Goal: Task Accomplishment & Management: Manage account settings

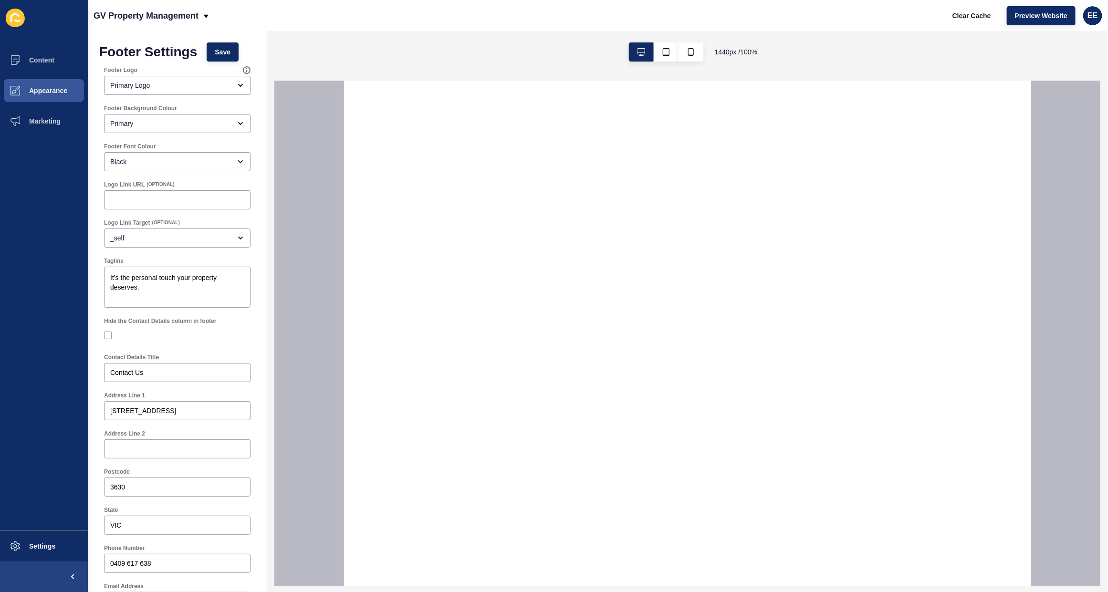
select select
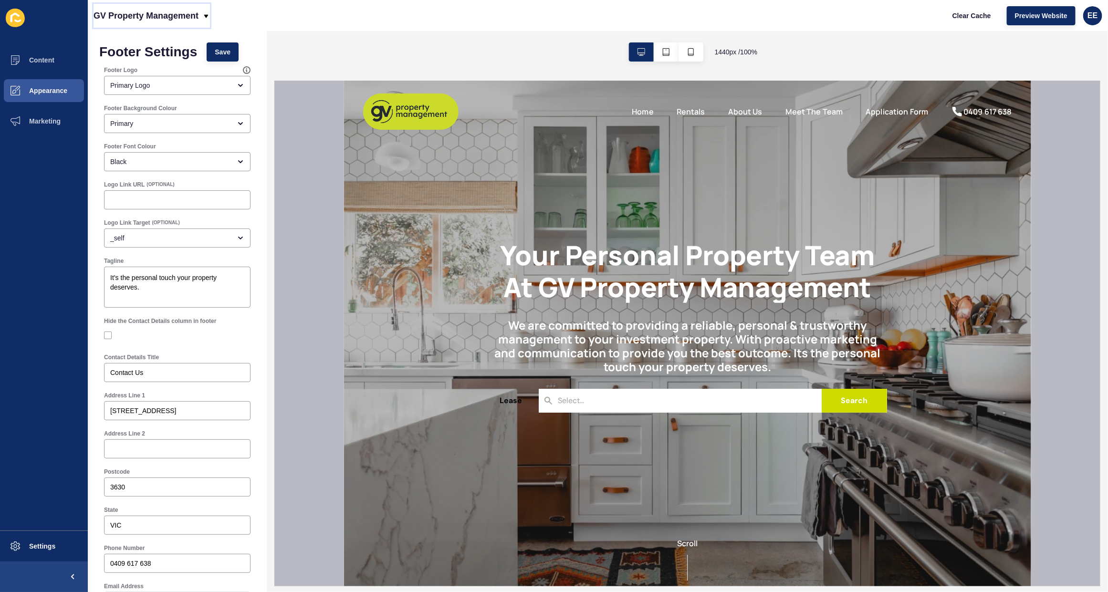
click at [204, 16] on icon at bounding box center [206, 16] width 8 height 8
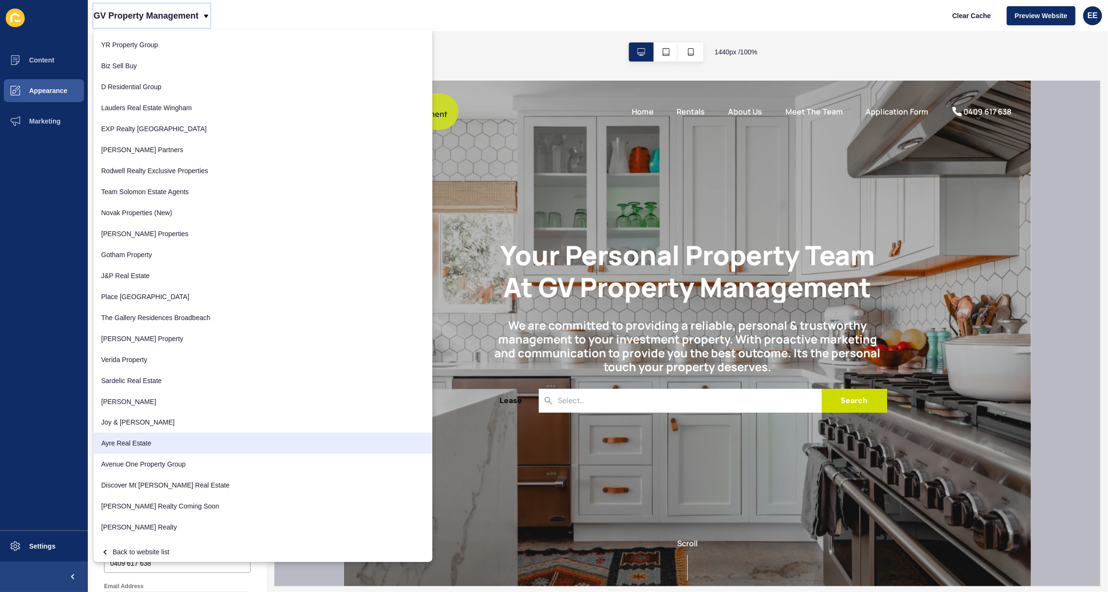
scroll to position [734, 0]
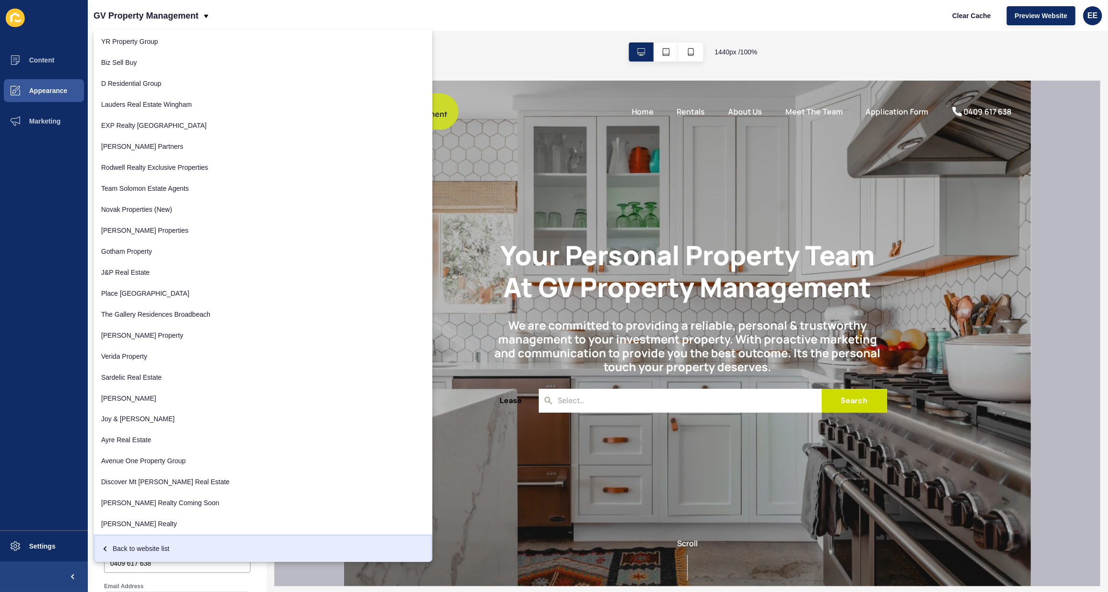
click at [149, 542] on div "Back to website list" at bounding box center [263, 548] width 324 height 17
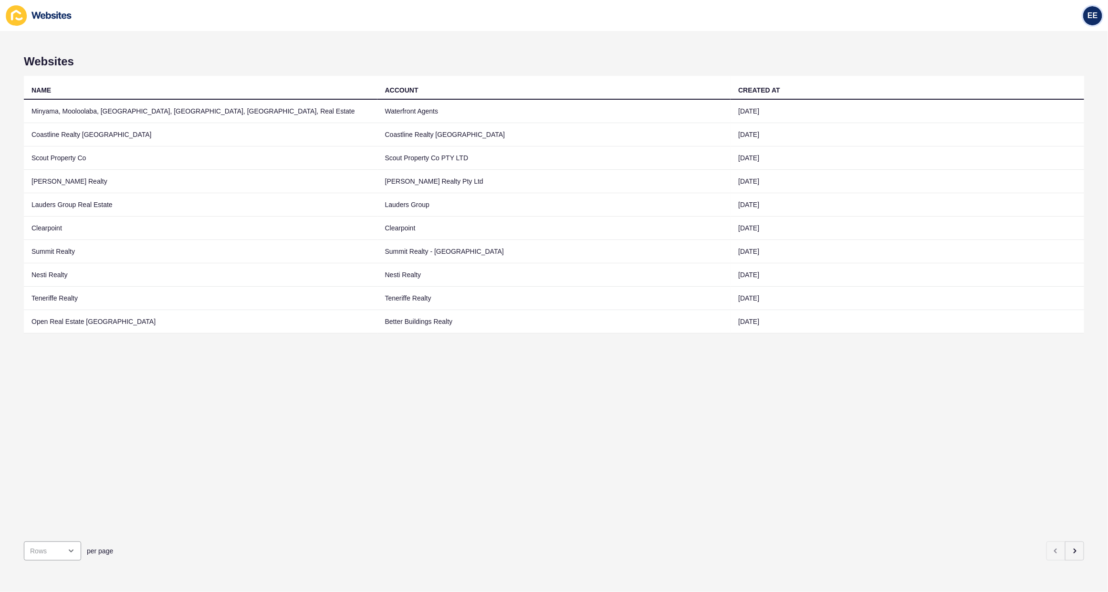
click at [1090, 17] on span "EE" at bounding box center [1093, 16] width 10 height 10
drag, startPoint x: 1057, startPoint y: 79, endPoint x: 1052, endPoint y: 60, distance: 19.7
click at [1056, 79] on link "Logout" at bounding box center [1070, 79] width 70 height 21
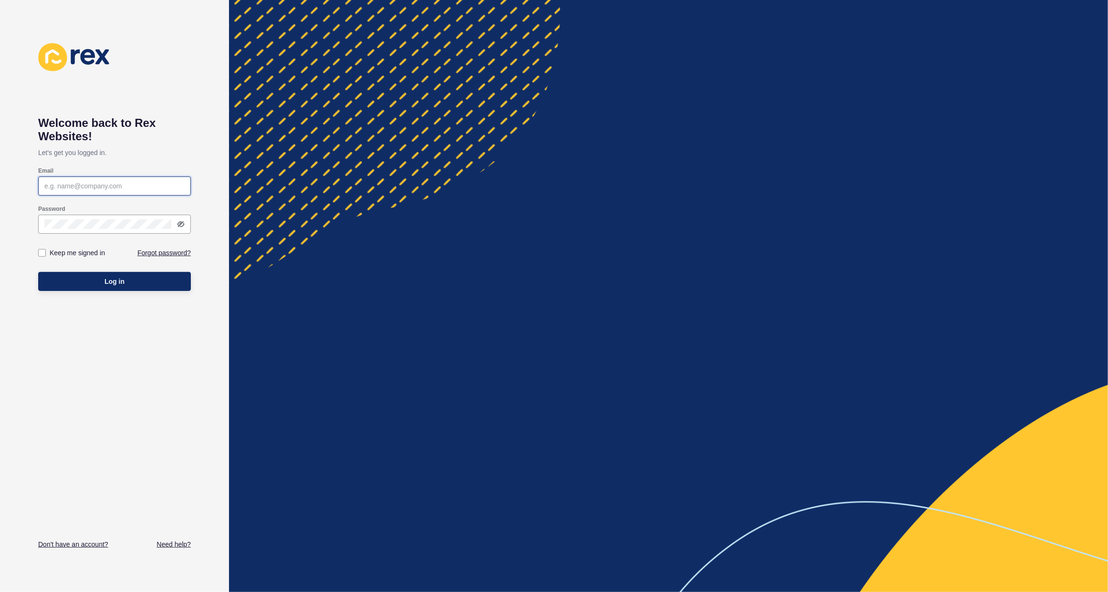
type input "elsie.estrera@rexsoftware.com.au"
click at [79, 284] on button "Log in" at bounding box center [114, 281] width 153 height 19
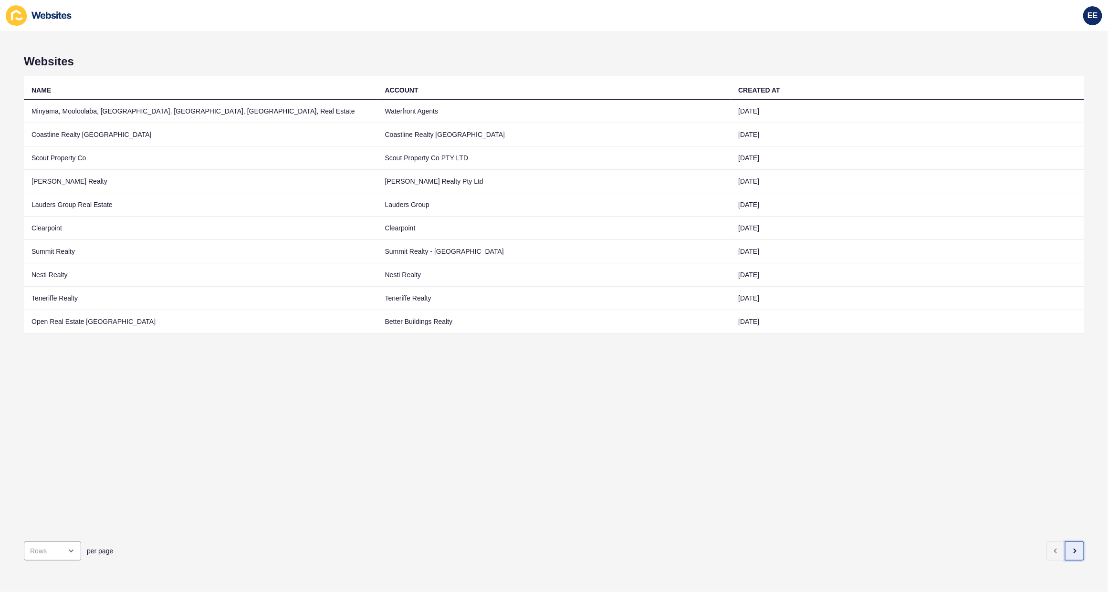
click at [1071, 542] on button "button" at bounding box center [1074, 551] width 19 height 19
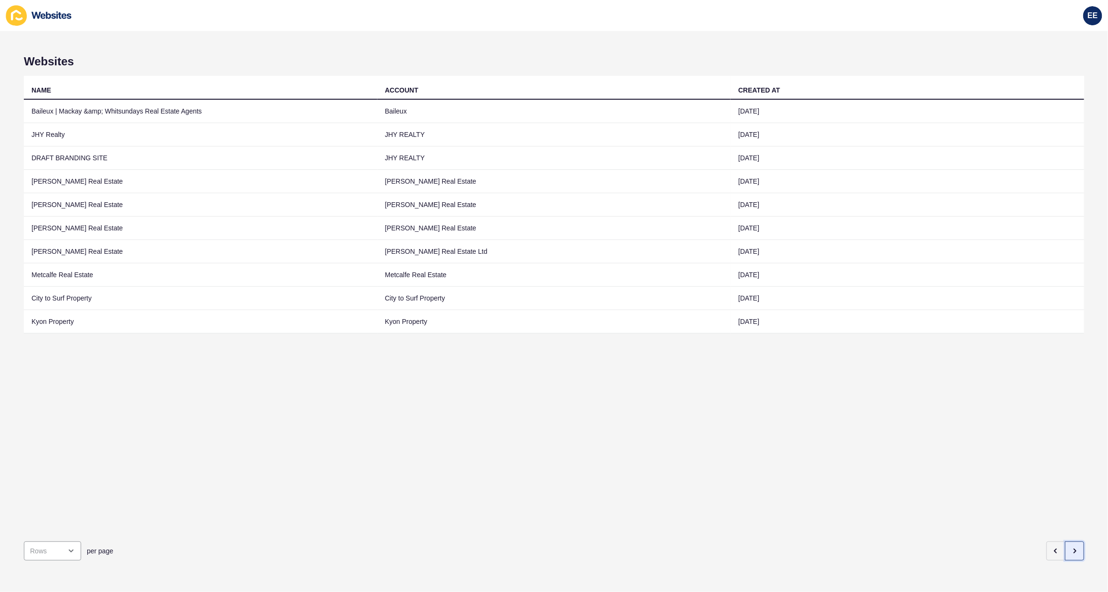
click at [1072, 542] on button "button" at bounding box center [1074, 551] width 19 height 19
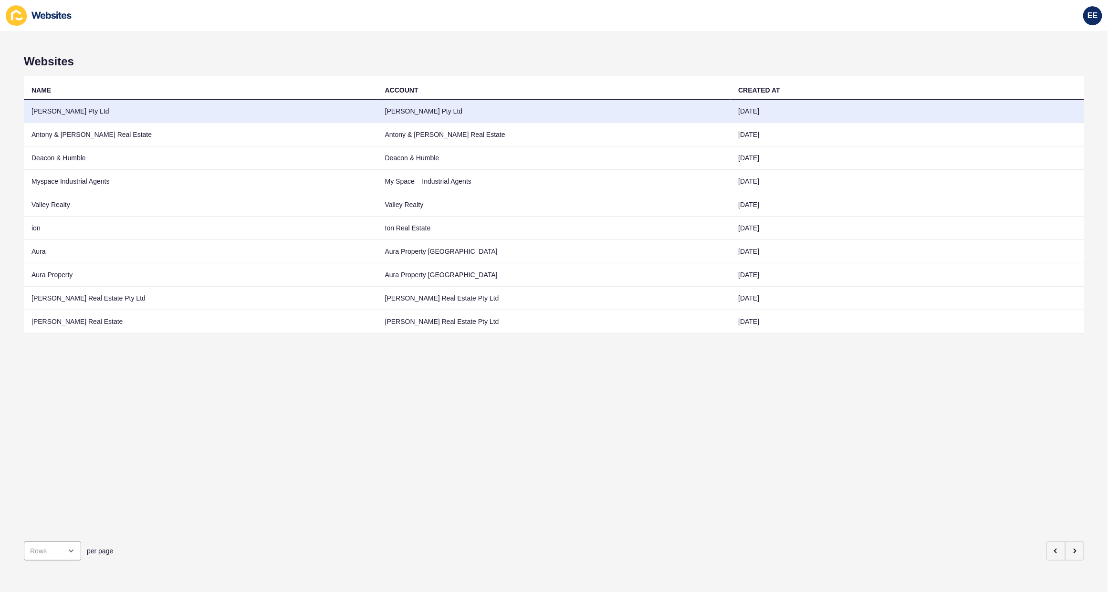
click at [68, 114] on td "Graham Chalmer Pty Ltd" at bounding box center [201, 111] width 354 height 23
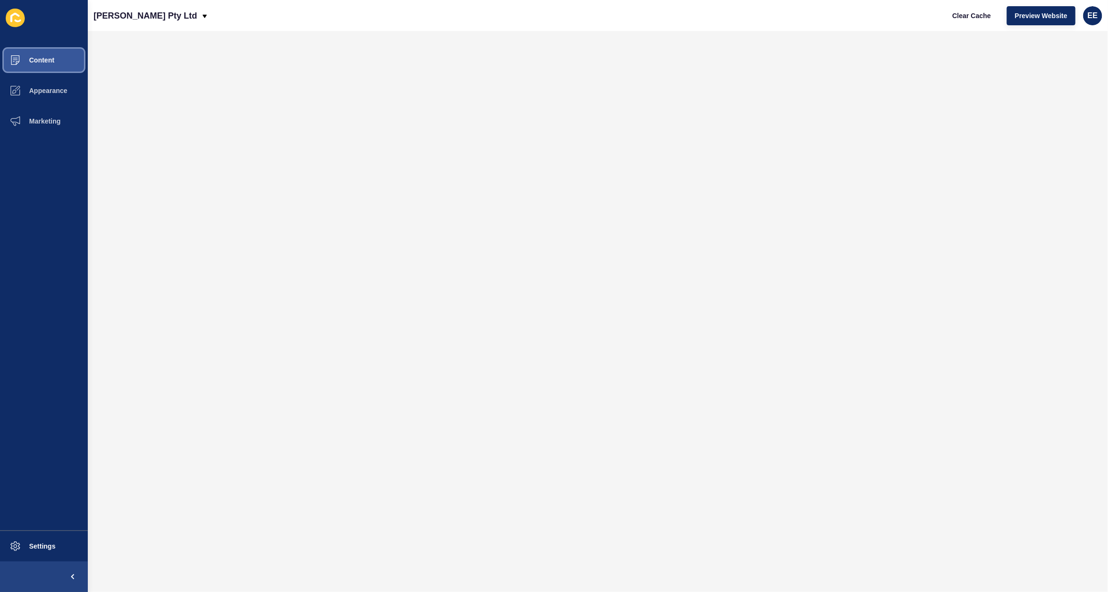
click at [25, 59] on span "Content" at bounding box center [27, 60] width 56 height 8
click at [39, 51] on button "Content" at bounding box center [44, 60] width 88 height 31
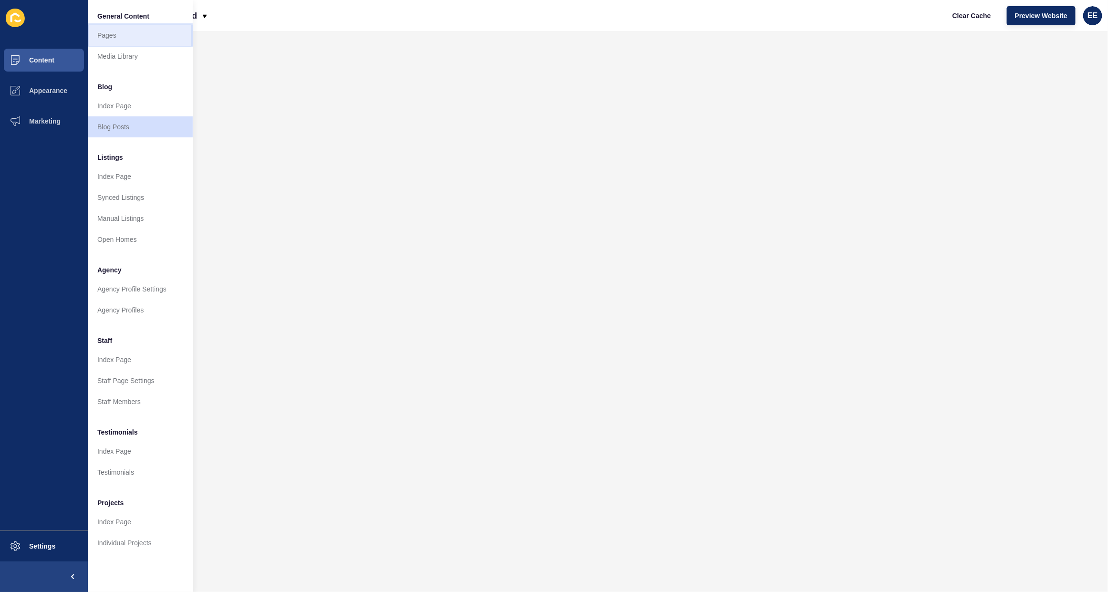
click at [119, 38] on link "Pages" at bounding box center [140, 35] width 105 height 21
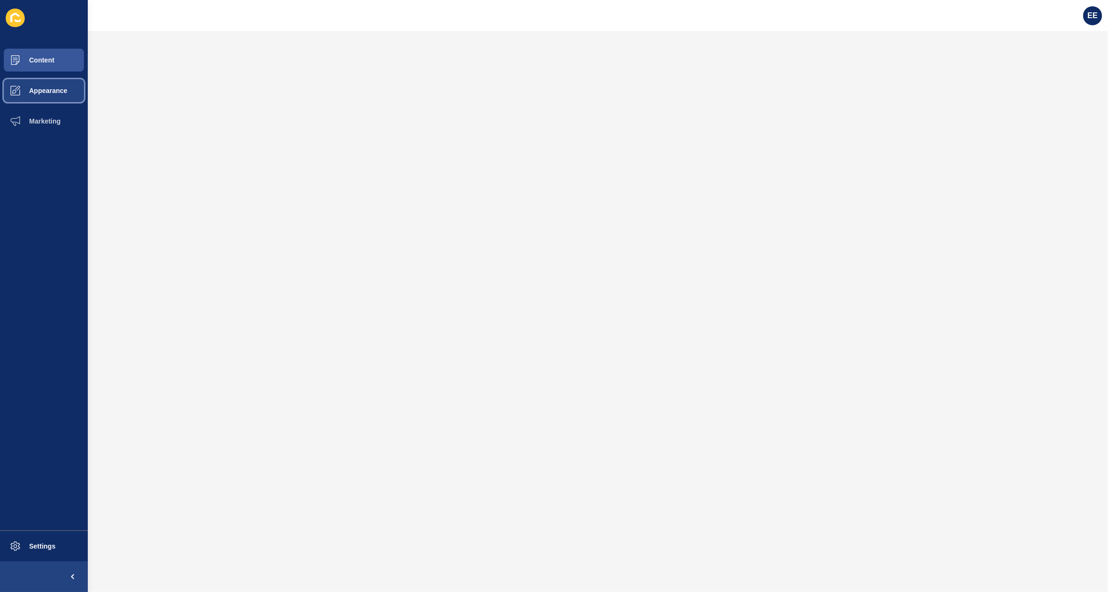
click at [37, 91] on span "Appearance" at bounding box center [33, 91] width 69 height 8
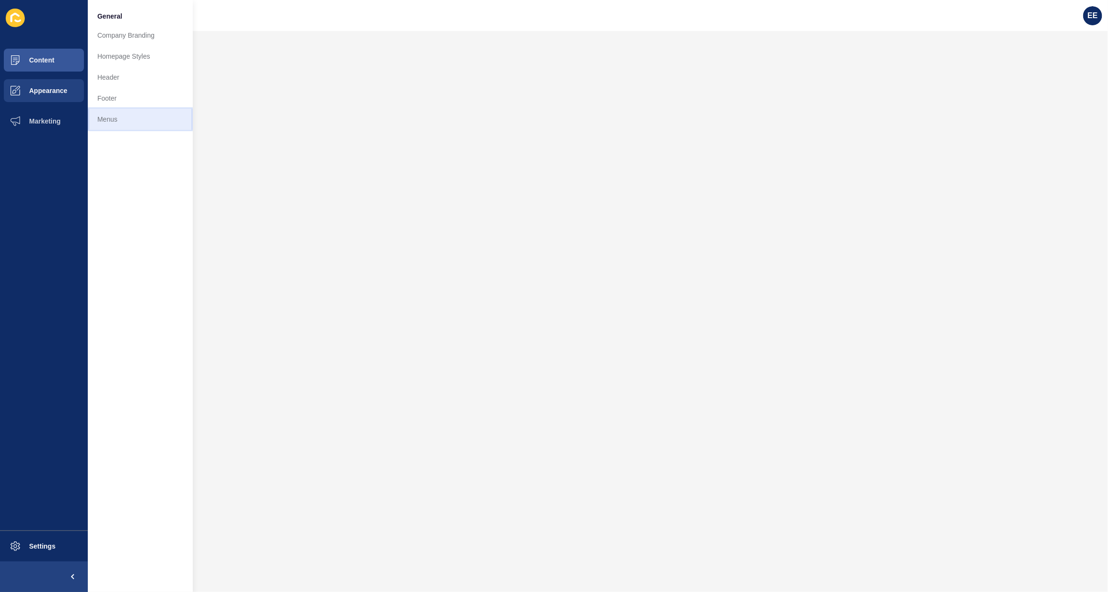
click at [105, 118] on link "Menus" at bounding box center [140, 119] width 105 height 21
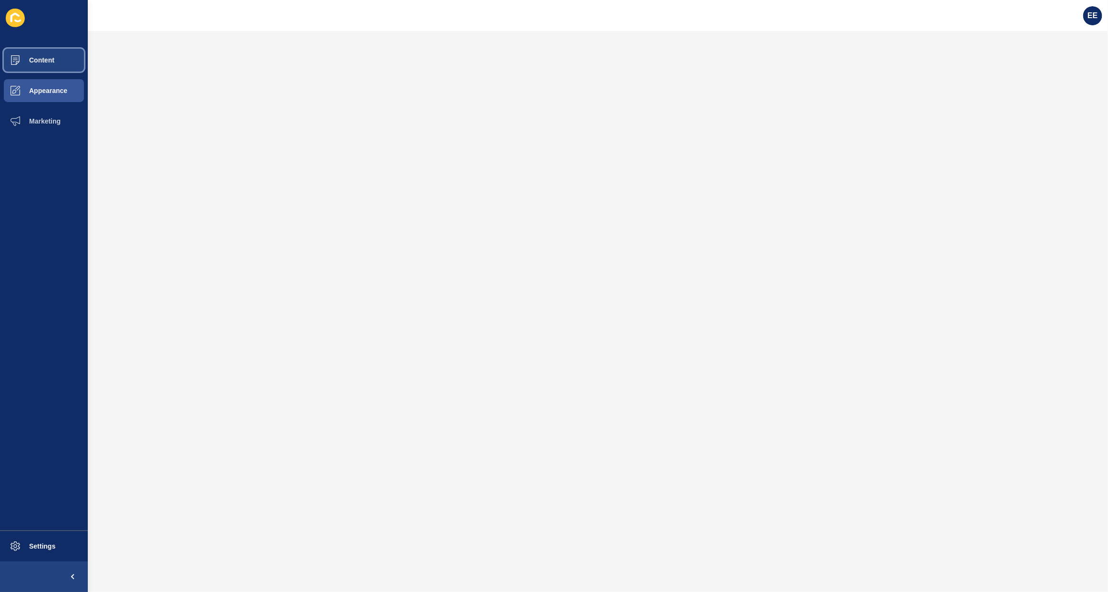
click at [35, 60] on span "Content" at bounding box center [27, 60] width 56 height 8
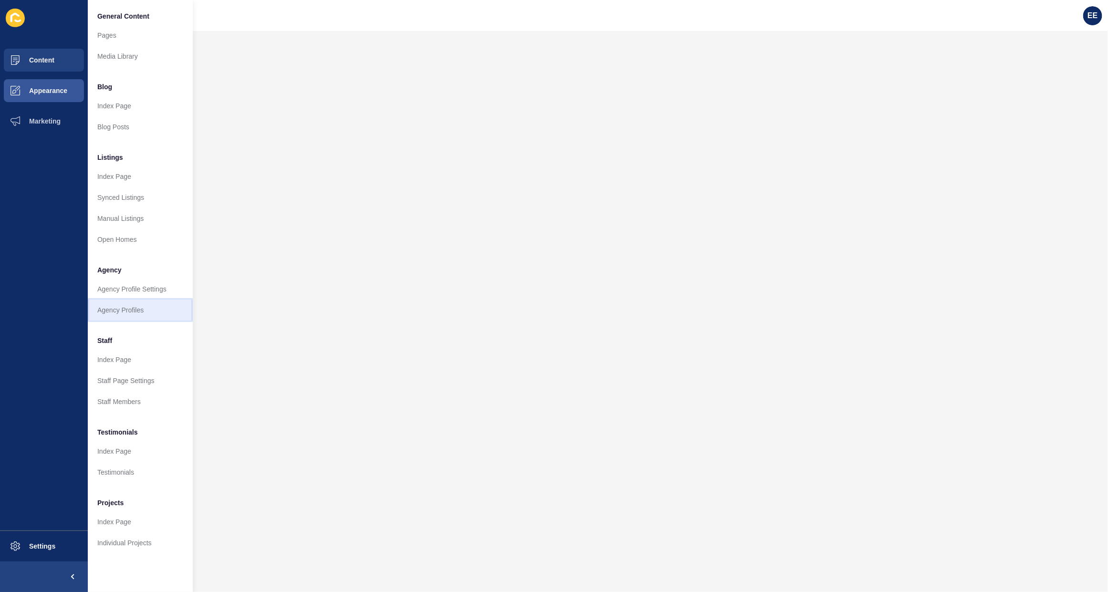
click at [132, 304] on link "Agency Profiles" at bounding box center [140, 310] width 105 height 21
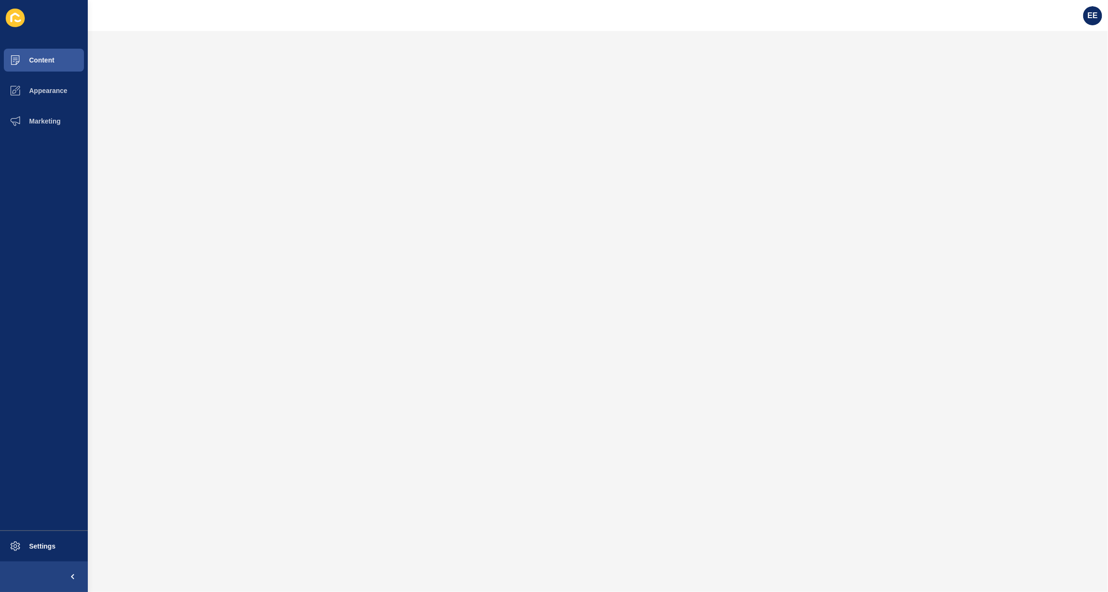
click at [1080, 17] on div "EE" at bounding box center [1093, 15] width 27 height 27
click at [1093, 13] on span "EE" at bounding box center [1093, 16] width 10 height 10
click at [1052, 77] on link "Logout" at bounding box center [1070, 79] width 70 height 21
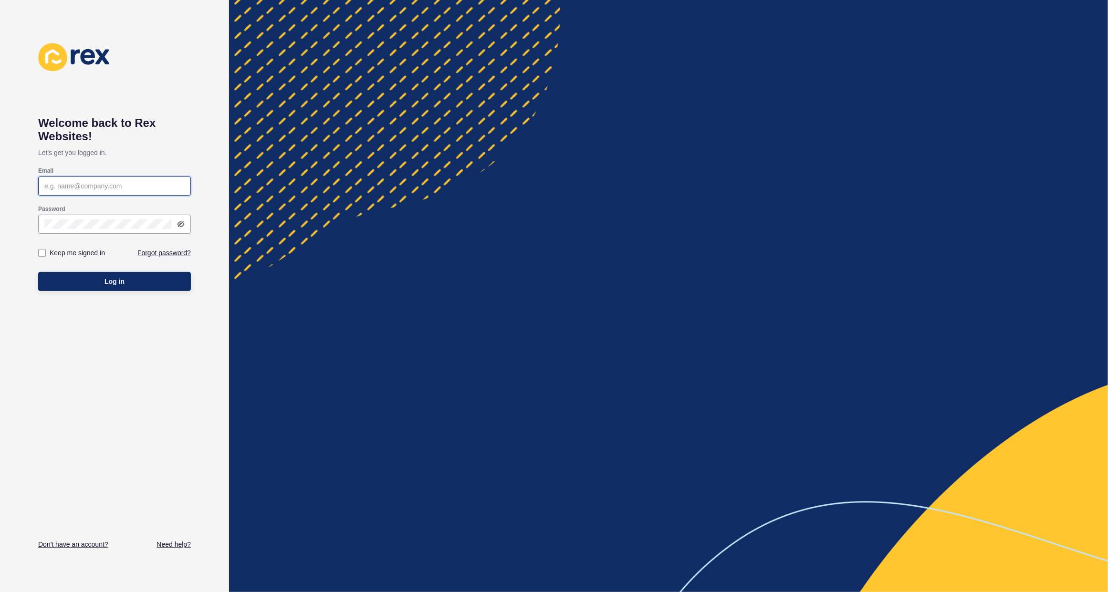
type input "[PERSON_NAME][EMAIL_ADDRESS][PERSON_NAME][DOMAIN_NAME]"
click at [73, 283] on button "Log in" at bounding box center [114, 281] width 153 height 19
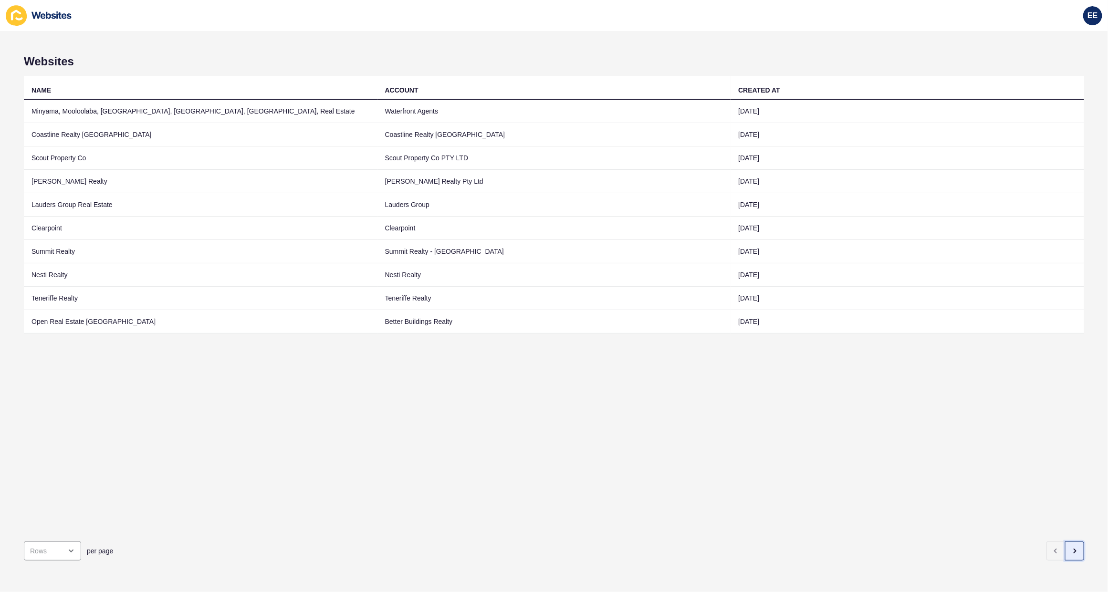
click at [1071, 547] on icon "button" at bounding box center [1075, 551] width 8 height 8
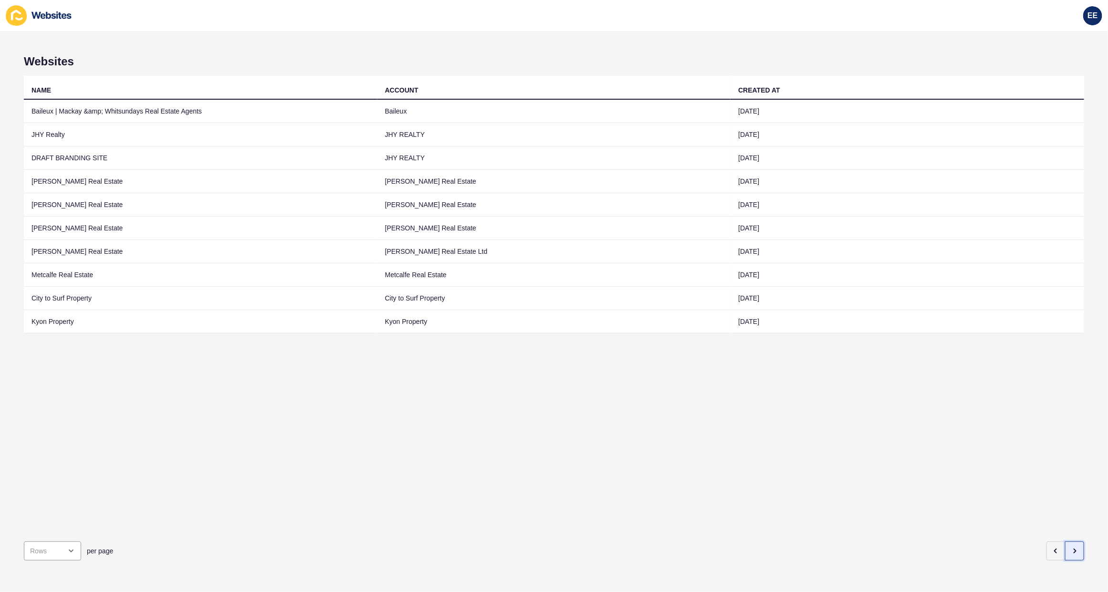
click at [1071, 547] on icon "button" at bounding box center [1075, 551] width 8 height 8
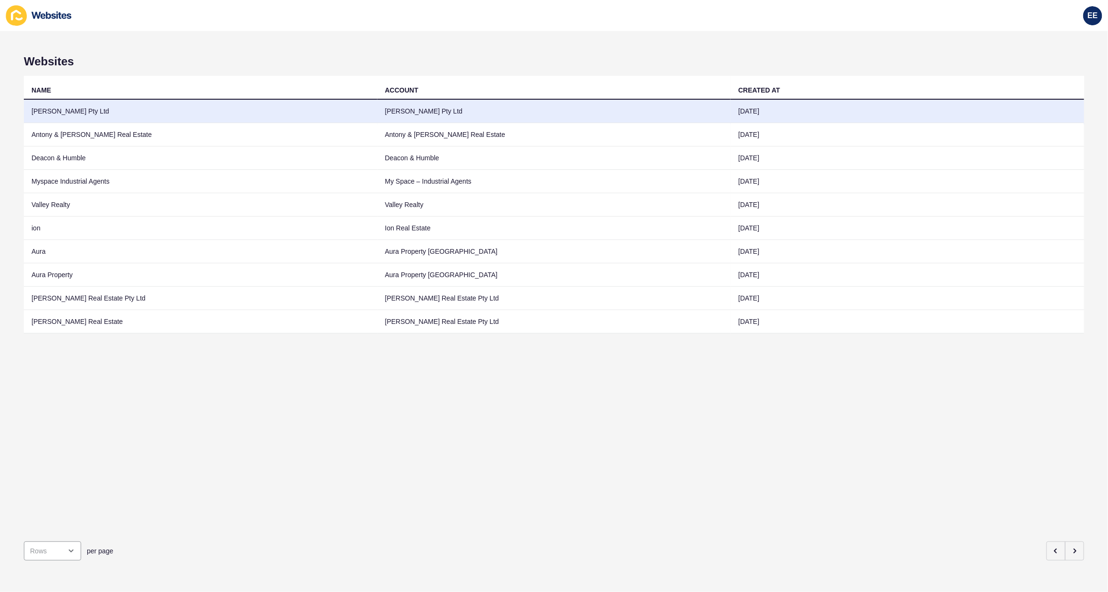
click at [56, 107] on td "[PERSON_NAME] Pty Ltd" at bounding box center [201, 111] width 354 height 23
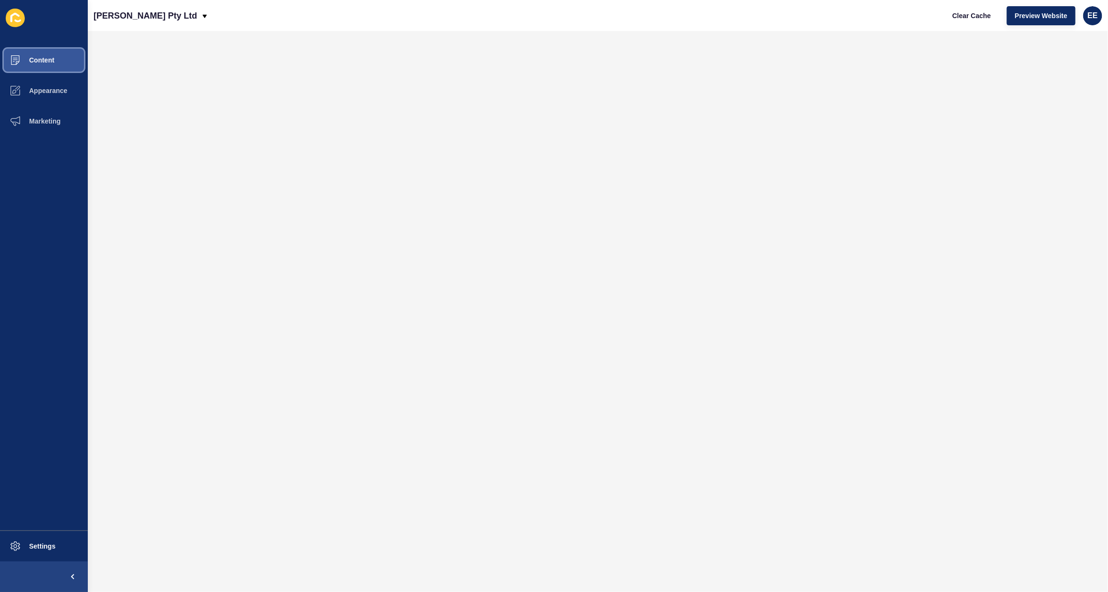
click at [50, 57] on span "Content" at bounding box center [27, 60] width 56 height 8
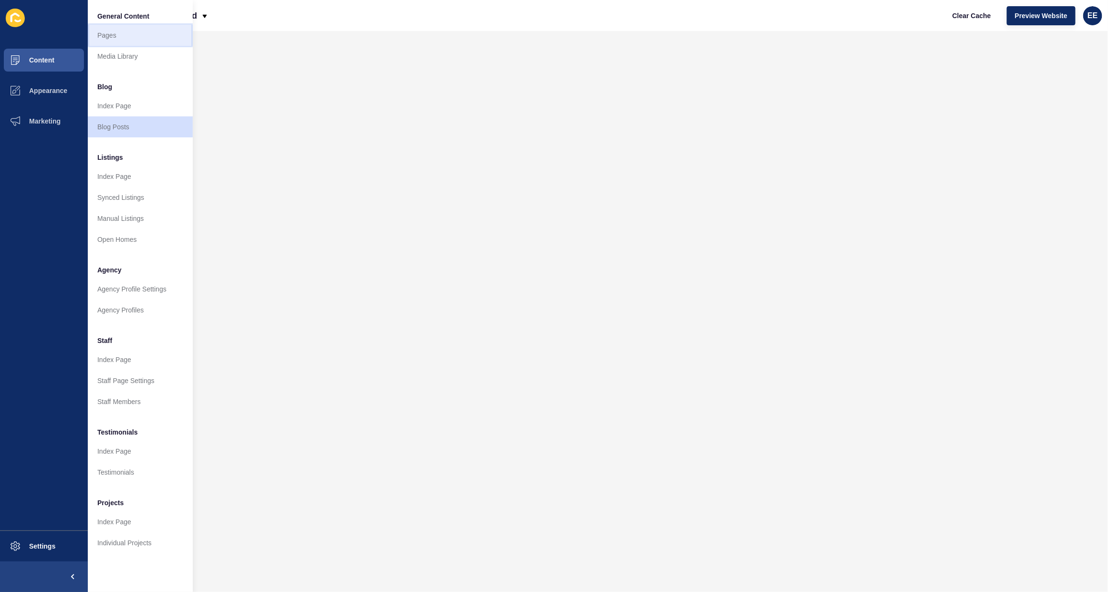
click at [110, 37] on link "Pages" at bounding box center [140, 35] width 105 height 21
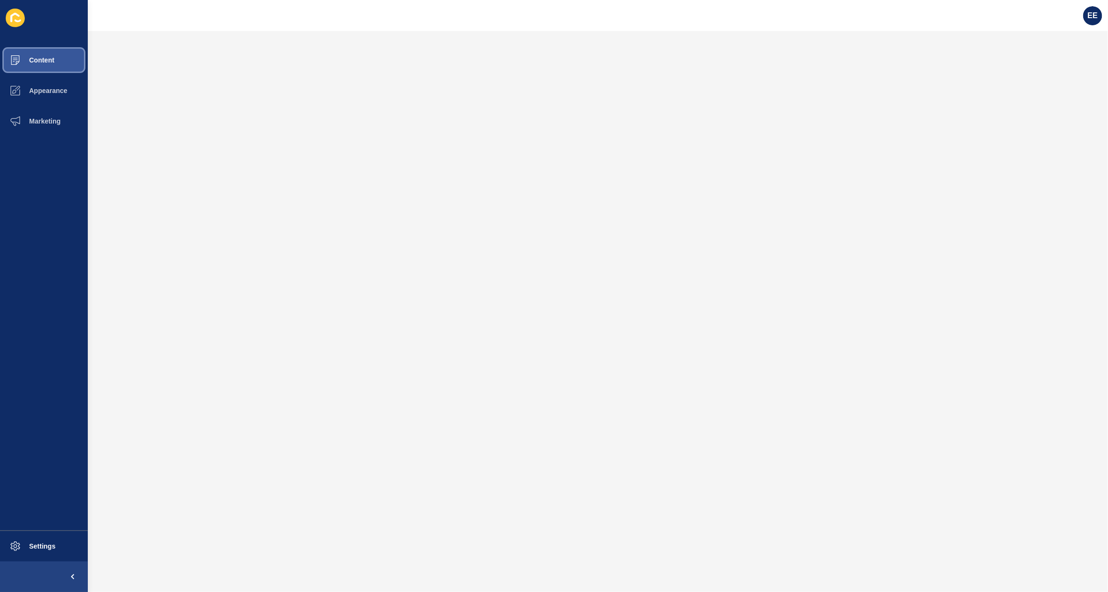
click at [44, 57] on span "Content" at bounding box center [27, 60] width 56 height 8
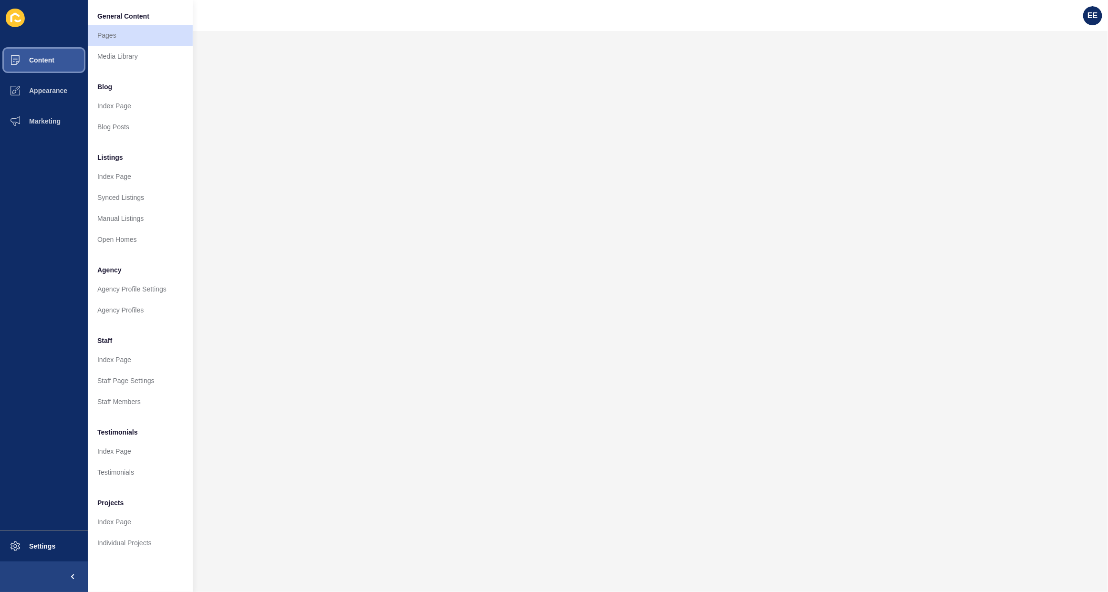
click at [43, 57] on span "Content" at bounding box center [27, 60] width 56 height 8
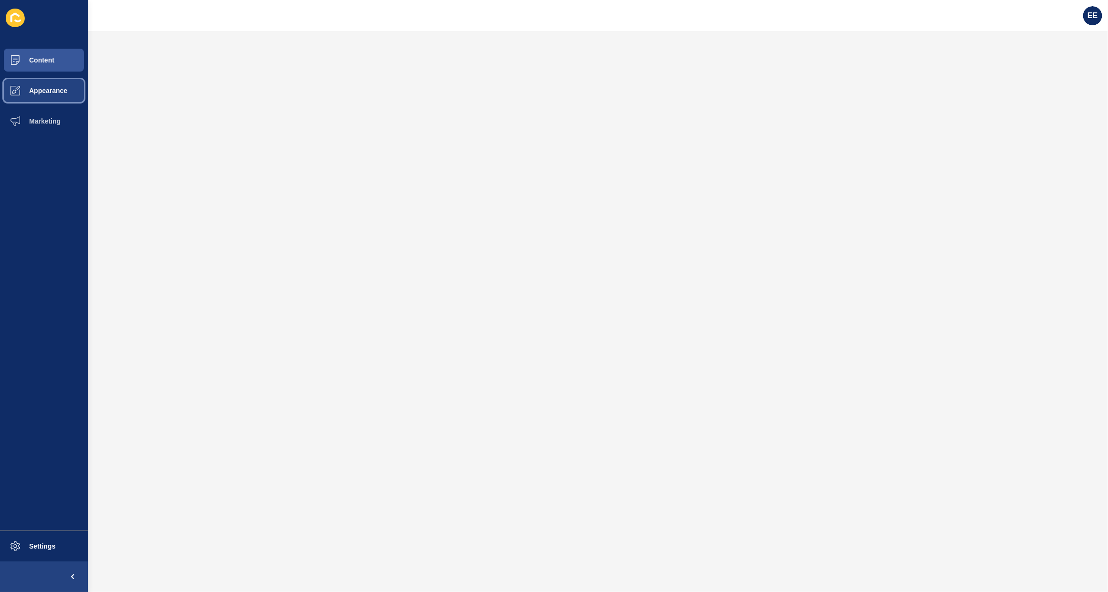
click at [37, 89] on span "Appearance" at bounding box center [33, 91] width 69 height 8
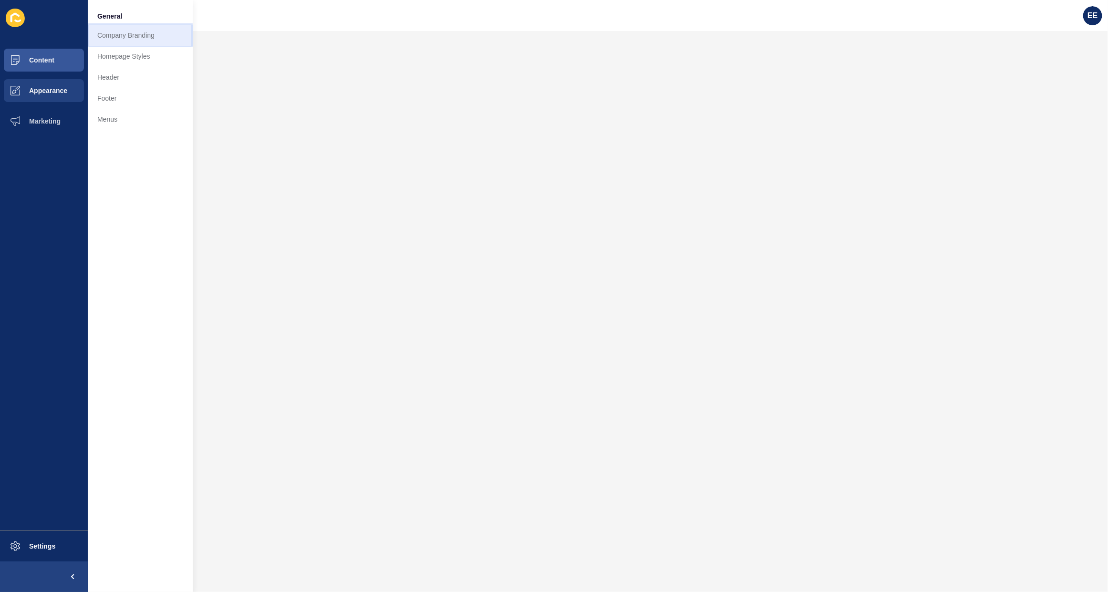
click at [120, 34] on link "Company Branding" at bounding box center [140, 35] width 105 height 21
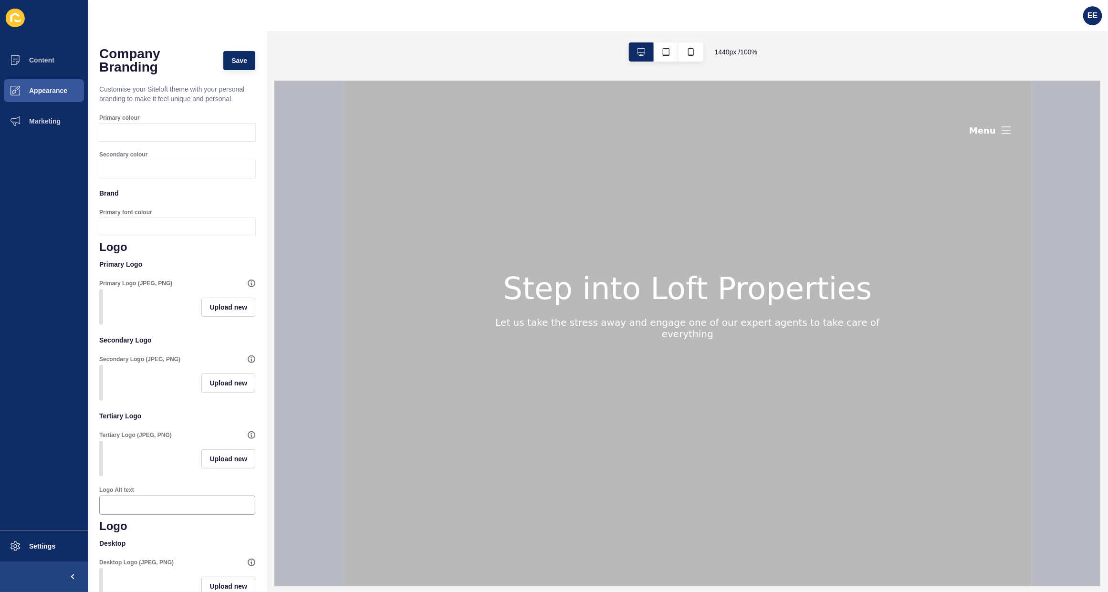
click at [132, 141] on div at bounding box center [186, 133] width 138 height 18
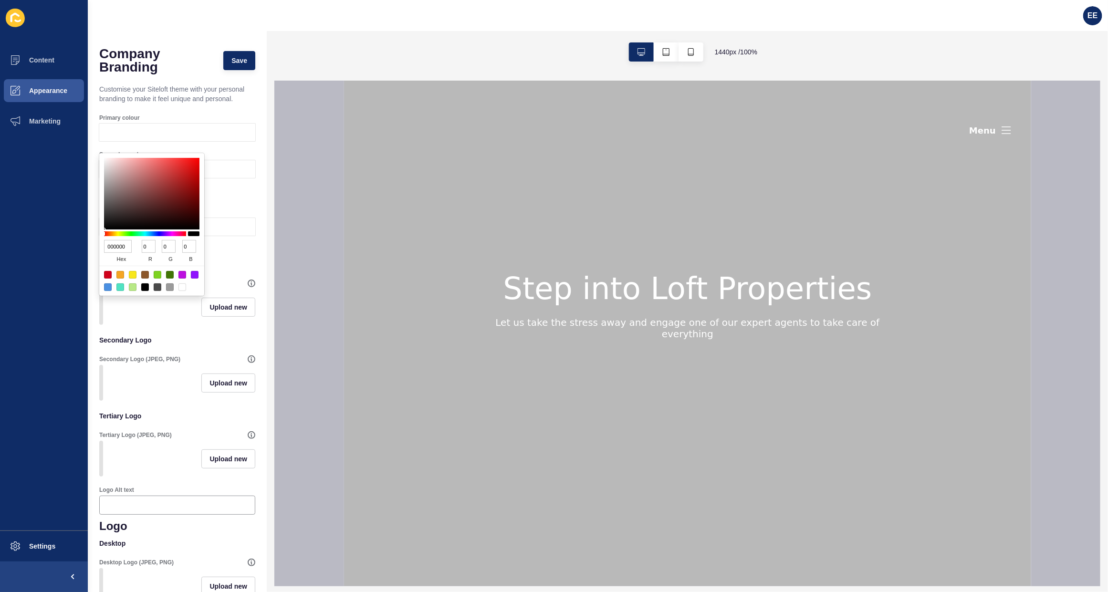
click at [118, 246] on input "000000" at bounding box center [118, 246] width 28 height 13
click at [122, 244] on input "000000" at bounding box center [118, 246] width 28 height 13
paste input "d10612"
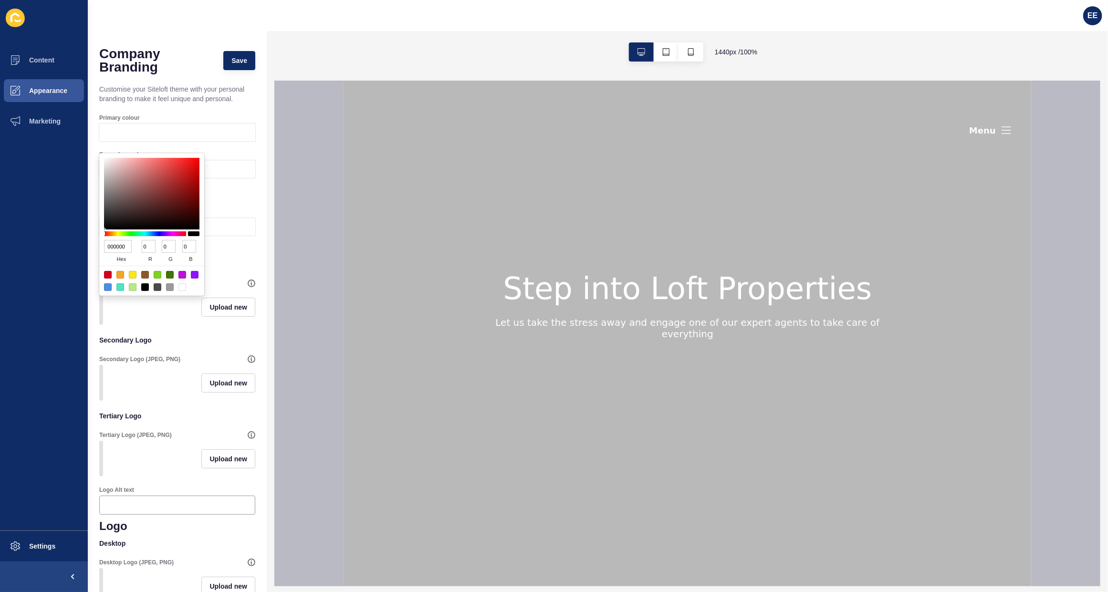
type input "d10612"
type input "209"
type input "6"
type input "18"
click at [234, 63] on span "Save" at bounding box center [239, 61] width 16 height 10
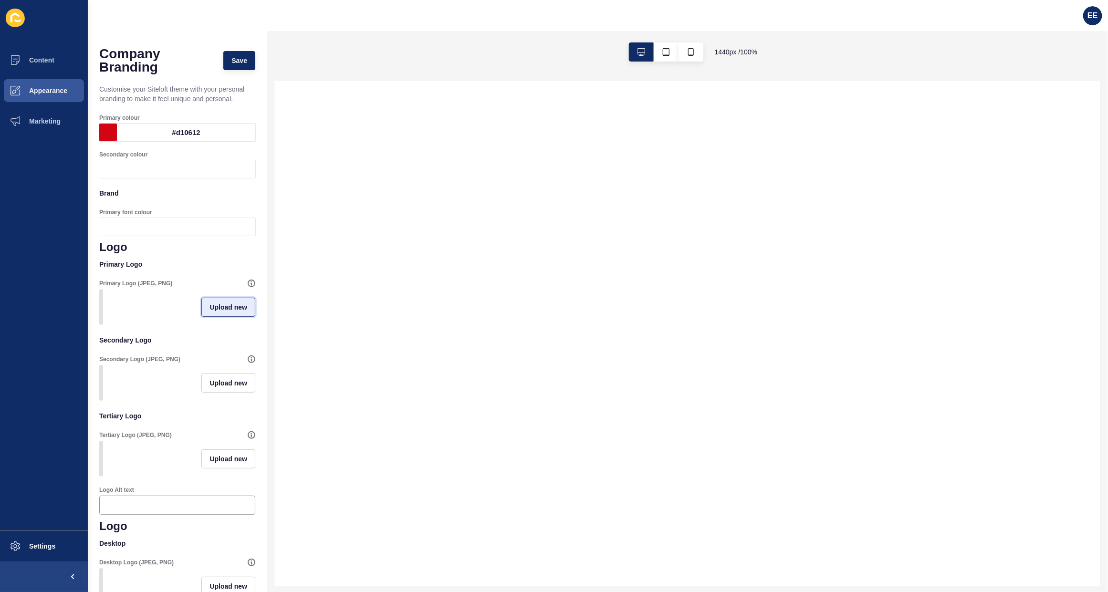
click at [220, 312] on span "Upload new" at bounding box center [229, 308] width 38 height 10
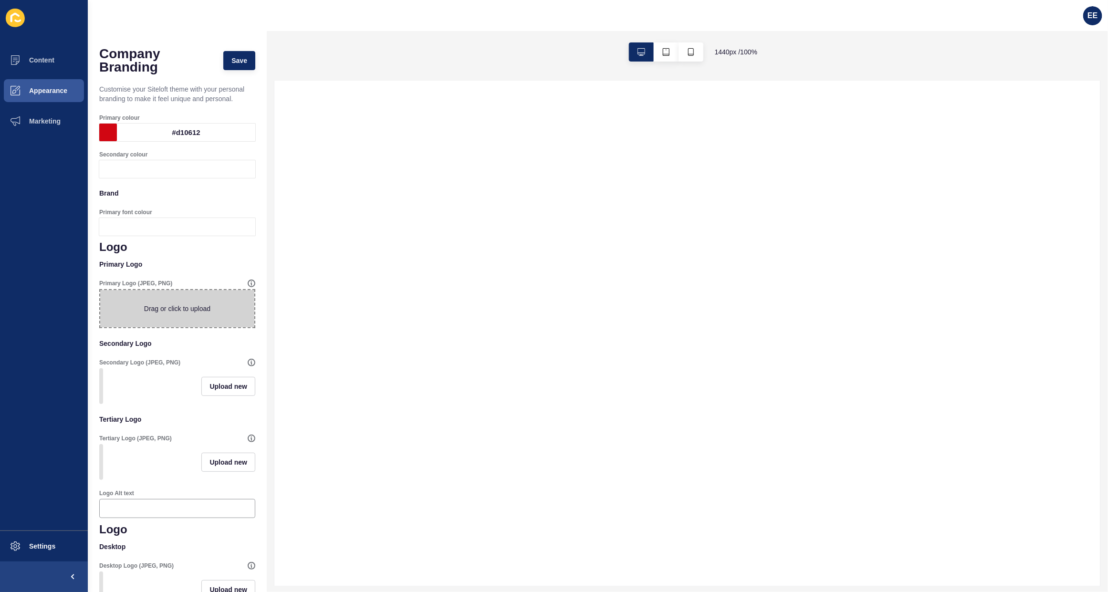
click at [163, 316] on span at bounding box center [177, 308] width 154 height 37
click at [100, 290] on input "Drag or click to upload" at bounding box center [100, 290] width 0 height 0
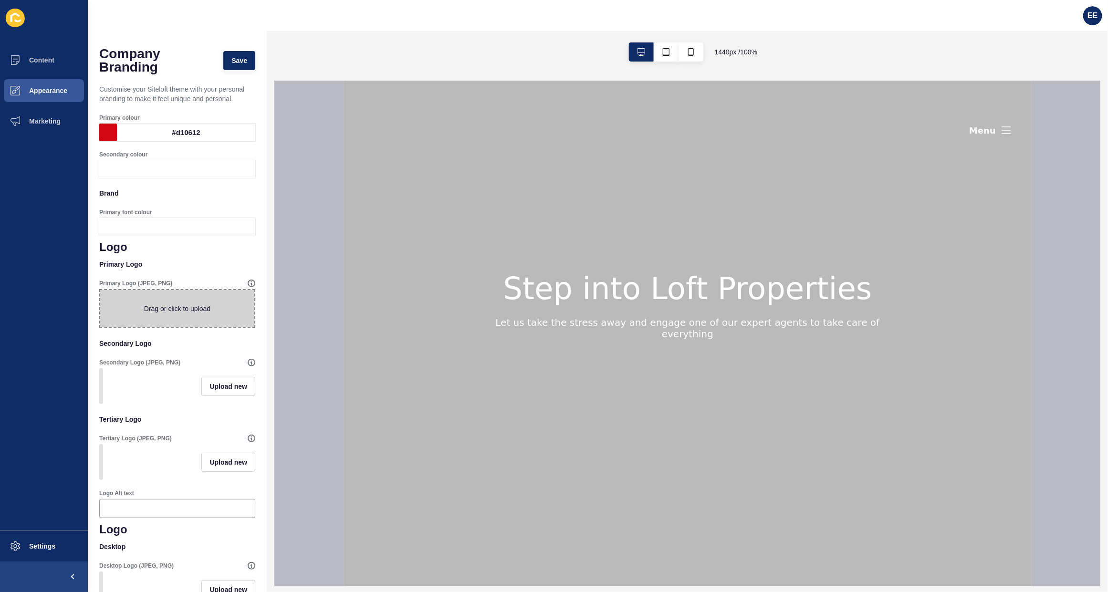
type input "C:\fakepath\logochalmer-300x300.jpg"
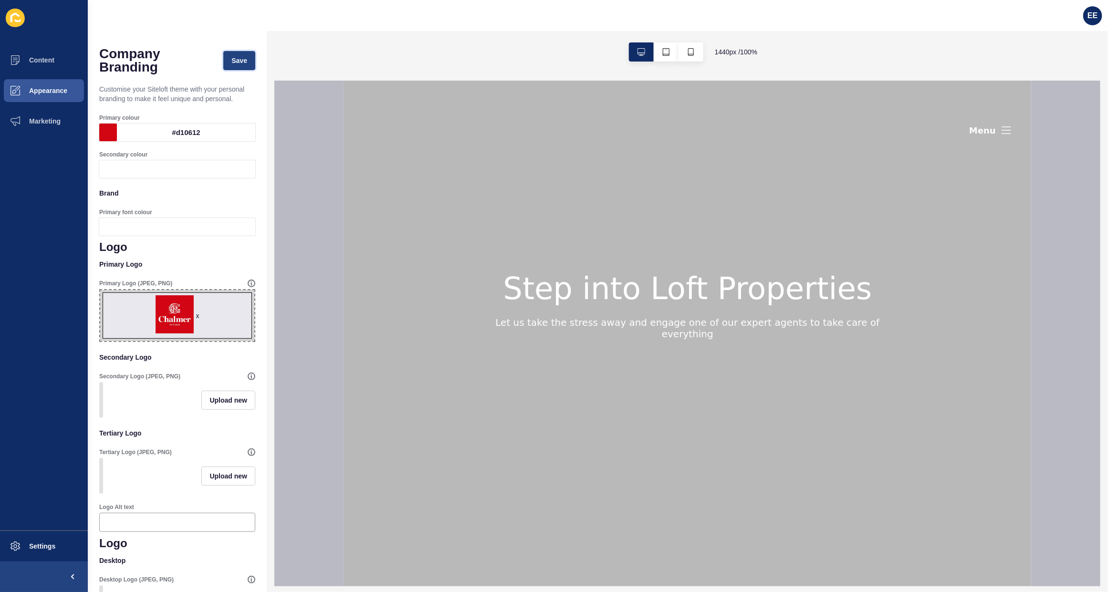
click at [231, 63] on span "Save" at bounding box center [239, 61] width 16 height 10
click at [50, 89] on span "Appearance" at bounding box center [33, 91] width 69 height 8
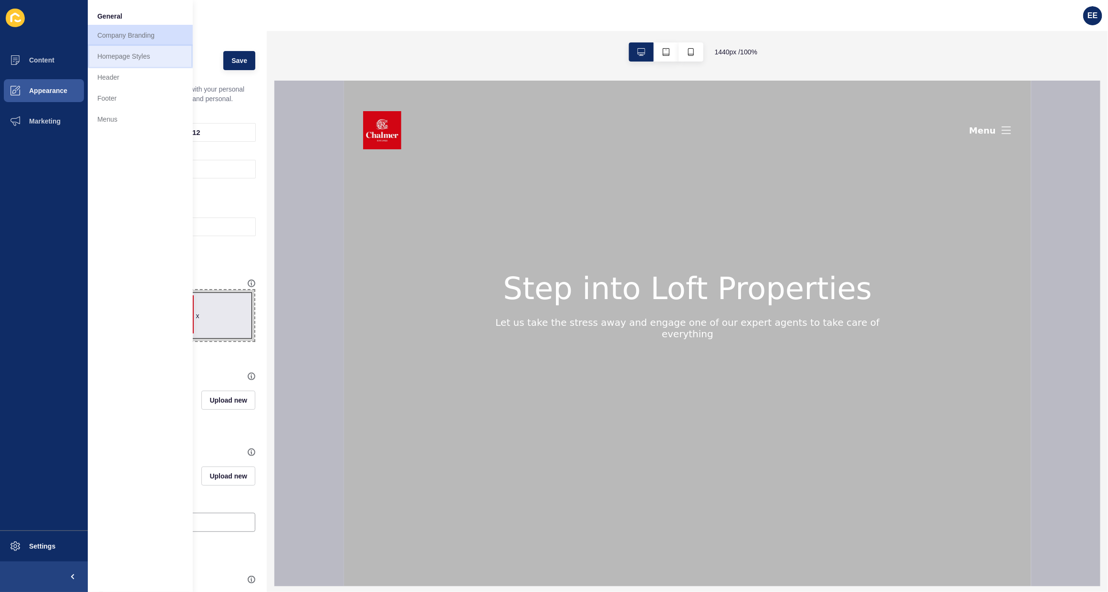
click at [125, 57] on link "Homepage Styles" at bounding box center [140, 56] width 105 height 21
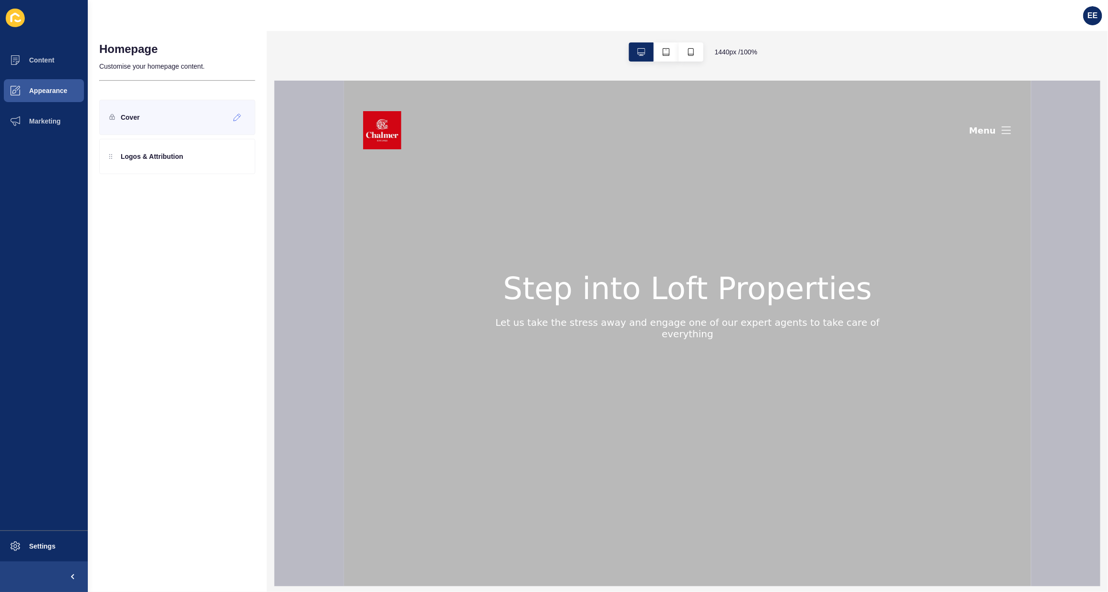
click at [161, 112] on div "Cover" at bounding box center [177, 117] width 156 height 35
click at [232, 117] on div at bounding box center [238, 117] width 16 height 15
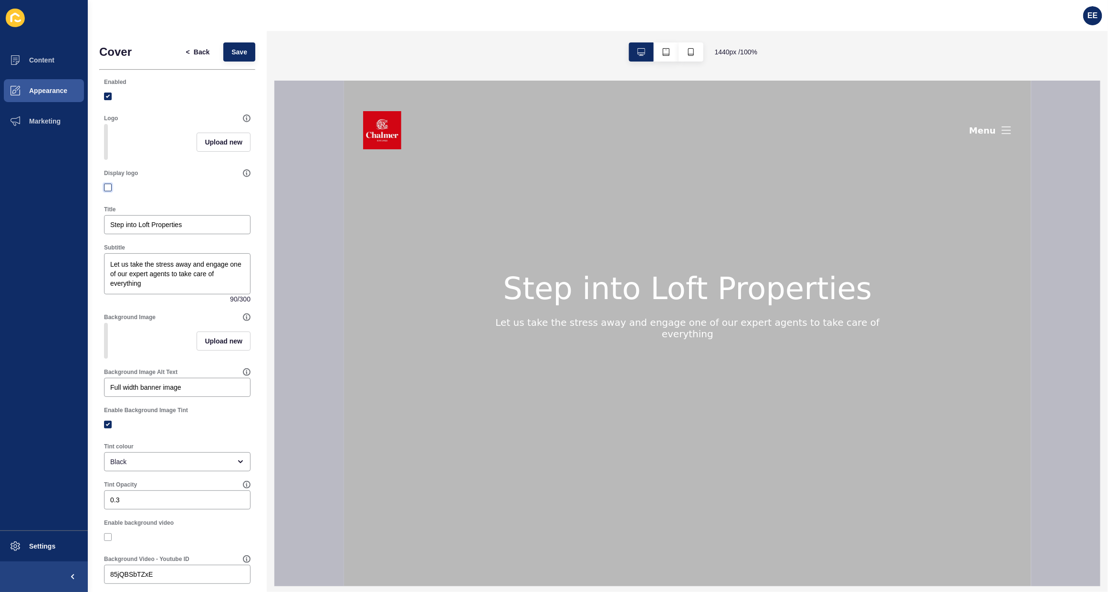
click at [108, 191] on label at bounding box center [108, 188] width 8 height 8
click at [108, 191] on input "Display logo" at bounding box center [109, 188] width 6 height 6
checkbox input "true"
drag, startPoint x: 210, startPoint y: 238, endPoint x: 0, endPoint y: 237, distance: 210.5
click at [0, 237] on div "Content Appearance Marketing Settings EE Cover < Back Save Enabled Logo Upload …" at bounding box center [554, 296] width 1108 height 592
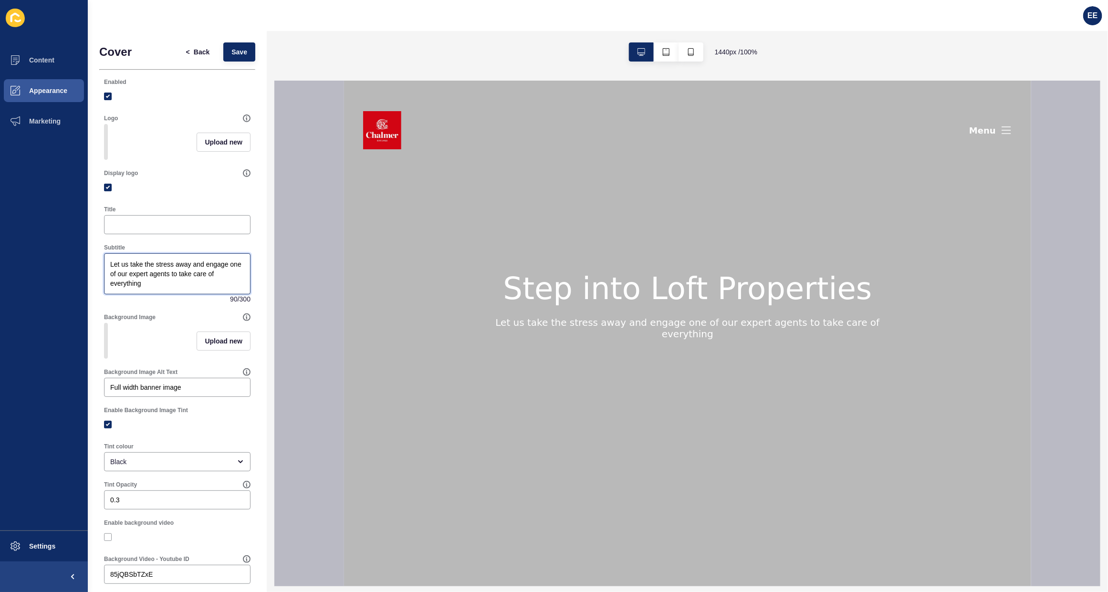
drag, startPoint x: 197, startPoint y: 302, endPoint x: 79, endPoint y: 228, distance: 139.6
click at [63, 231] on div "Content Appearance Marketing Settings EE Cover < Back Save Enabled Logo Upload …" at bounding box center [554, 296] width 1108 height 592
click at [215, 346] on span "Upload new" at bounding box center [224, 341] width 38 height 10
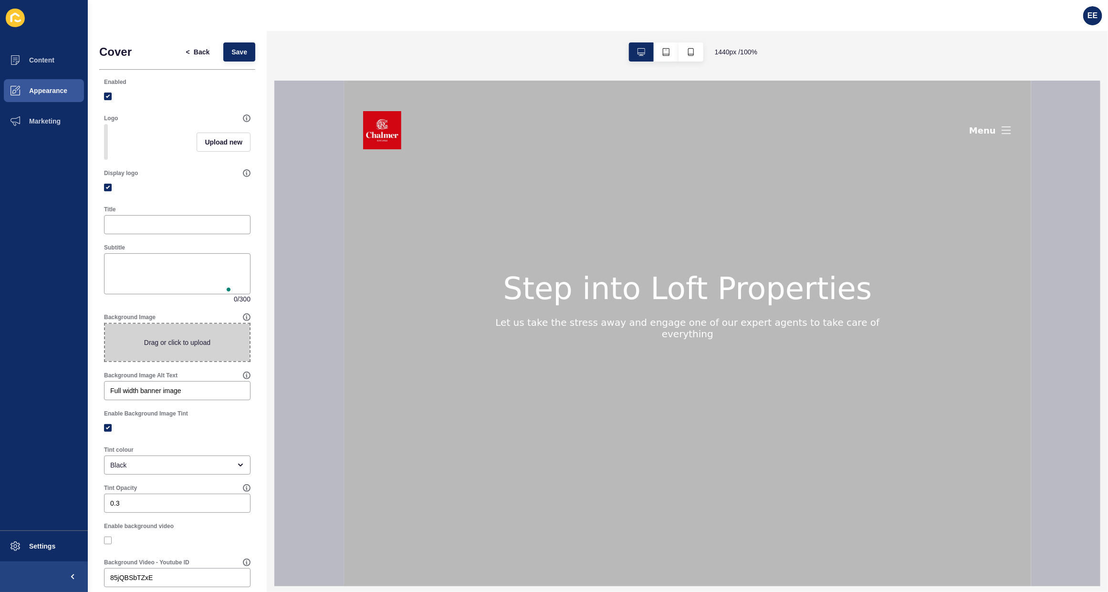
click at [163, 335] on span at bounding box center [177, 342] width 145 height 37
click at [105, 324] on input "Drag or click to upload" at bounding box center [105, 324] width 0 height 0
type input "C:\fakepath\background.jpg"
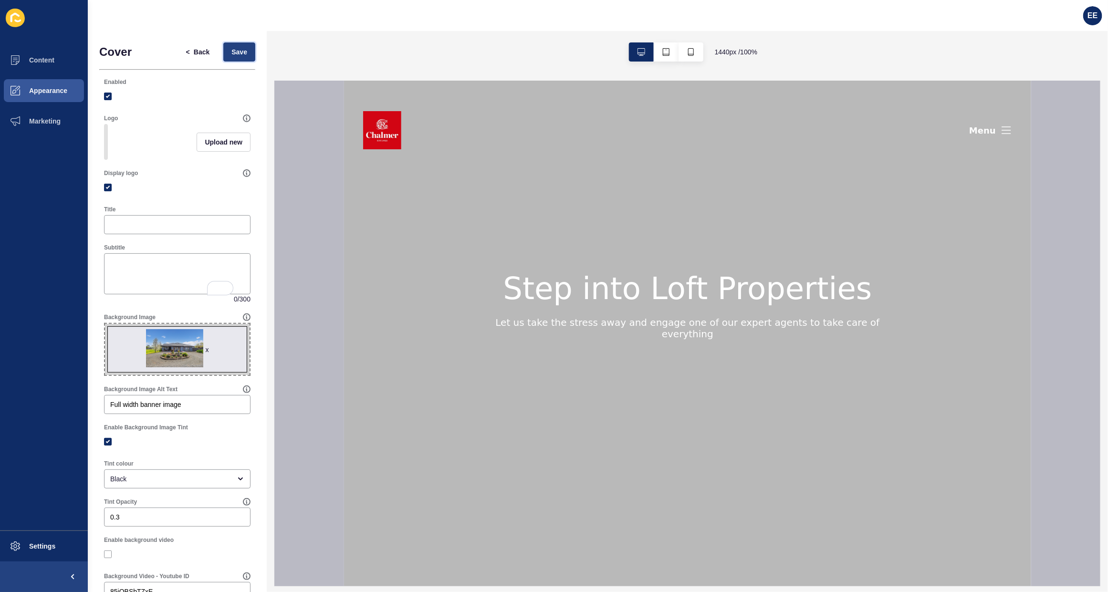
click at [231, 49] on span "Save" at bounding box center [239, 52] width 16 height 10
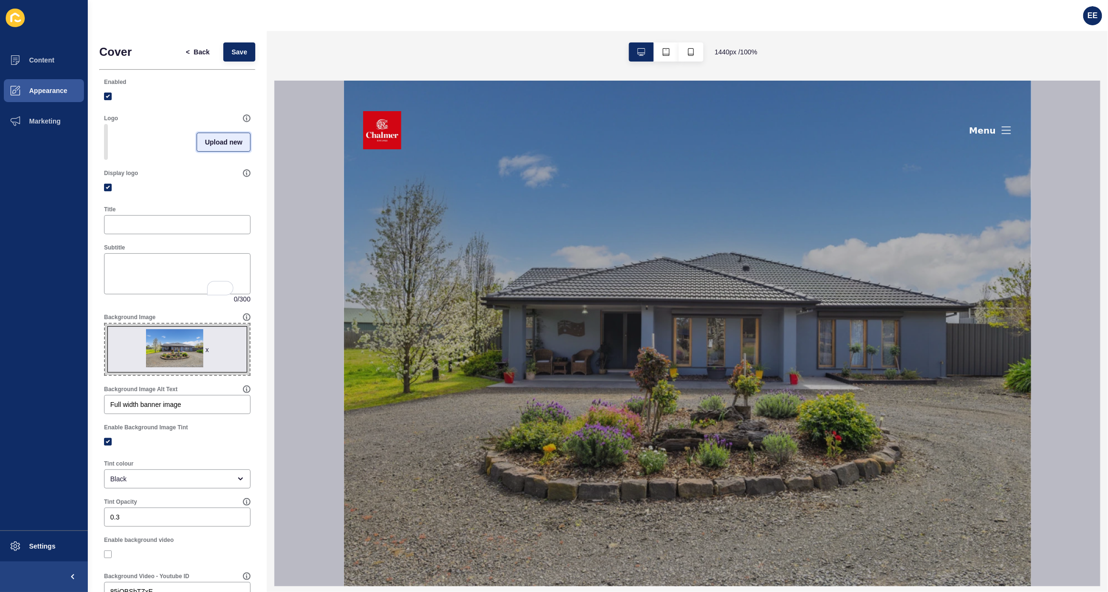
click at [214, 143] on span "Upload new" at bounding box center [224, 142] width 38 height 10
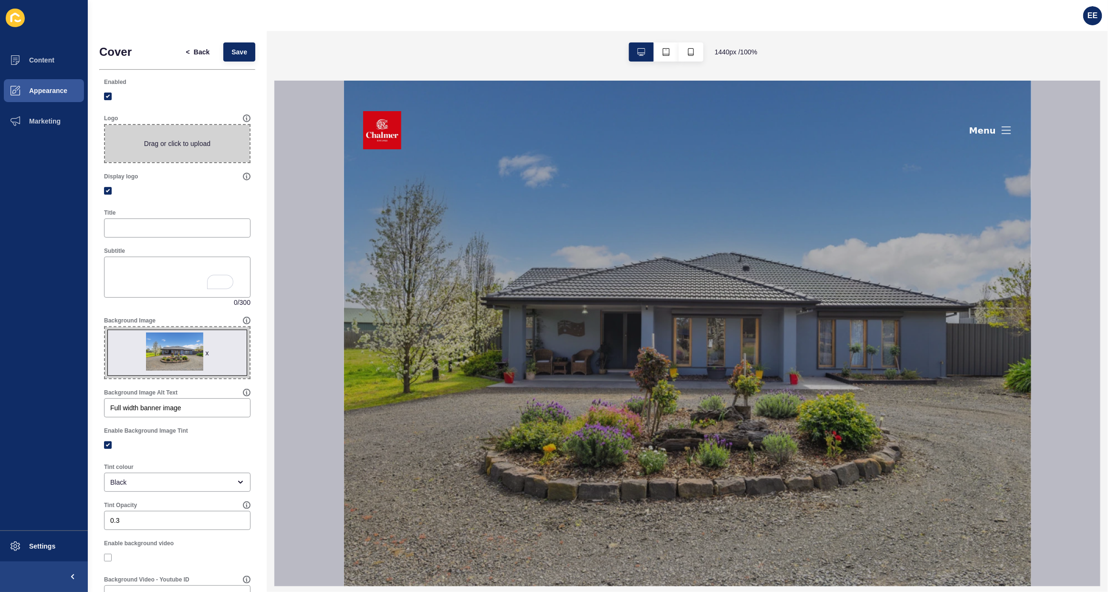
click at [174, 142] on span at bounding box center [177, 143] width 145 height 37
click at [105, 125] on input "Drag or click to upload" at bounding box center [105, 125] width 0 height 0
type input "C:\fakepath\logochalmer-300x300.jpg"
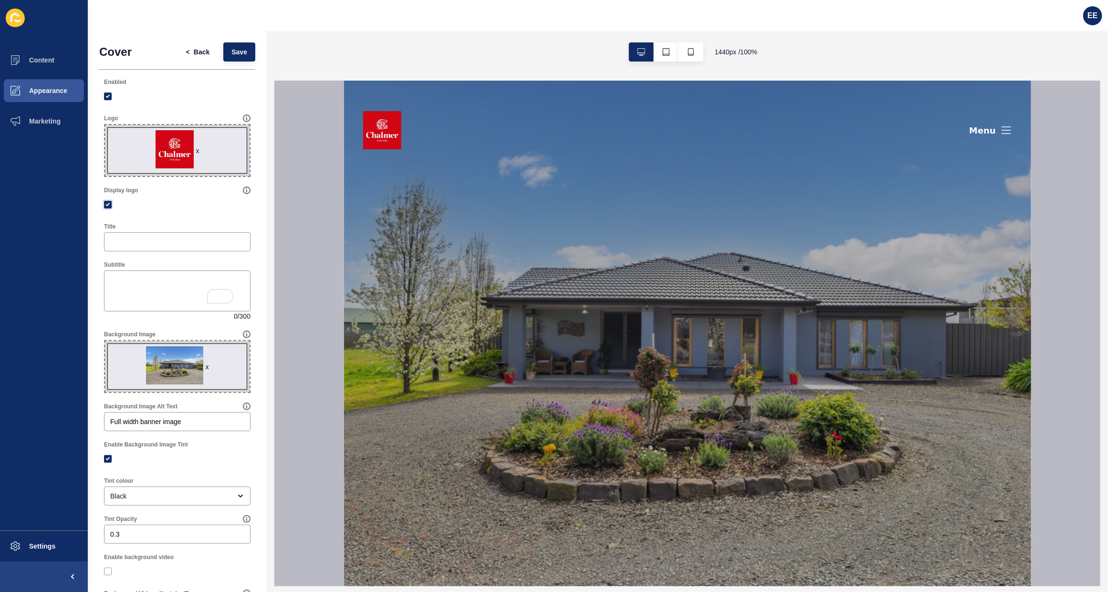
click at [104, 203] on label at bounding box center [108, 205] width 8 height 8
click at [106, 203] on input "Display logo" at bounding box center [109, 205] width 6 height 6
click at [223, 46] on button "Save" at bounding box center [239, 51] width 32 height 19
click at [106, 203] on label at bounding box center [108, 205] width 8 height 8
click at [106, 203] on input "Display logo" at bounding box center [109, 205] width 6 height 6
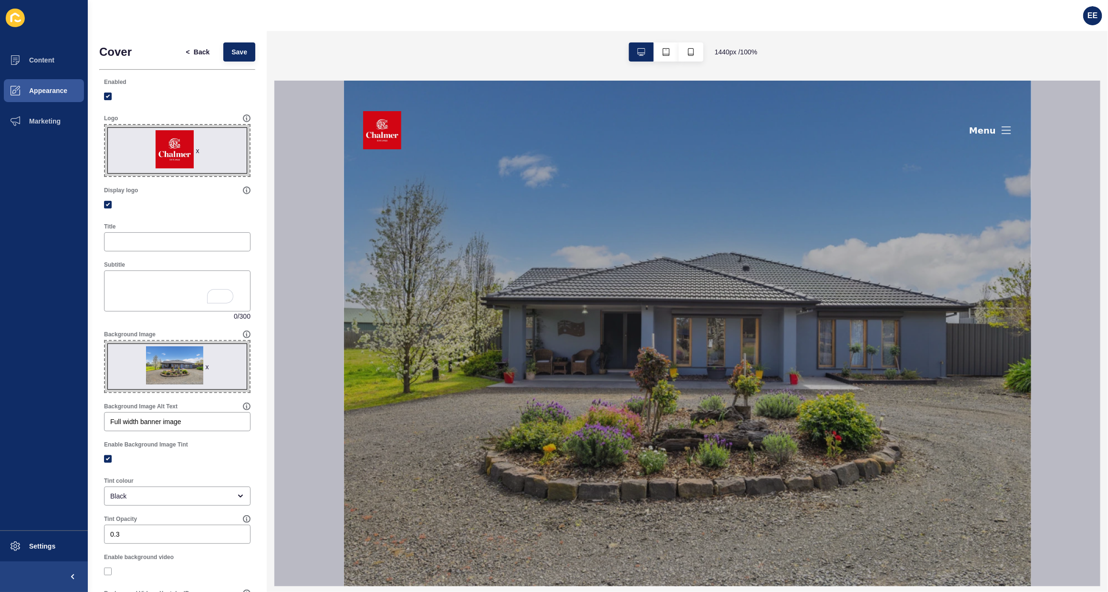
checkbox input "true"
click at [110, 94] on label at bounding box center [108, 97] width 8 height 8
click at [110, 94] on input "Enabled" at bounding box center [109, 97] width 6 height 6
checkbox input "false"
drag, startPoint x: 228, startPoint y: 52, endPoint x: 227, endPoint y: 131, distance: 78.8
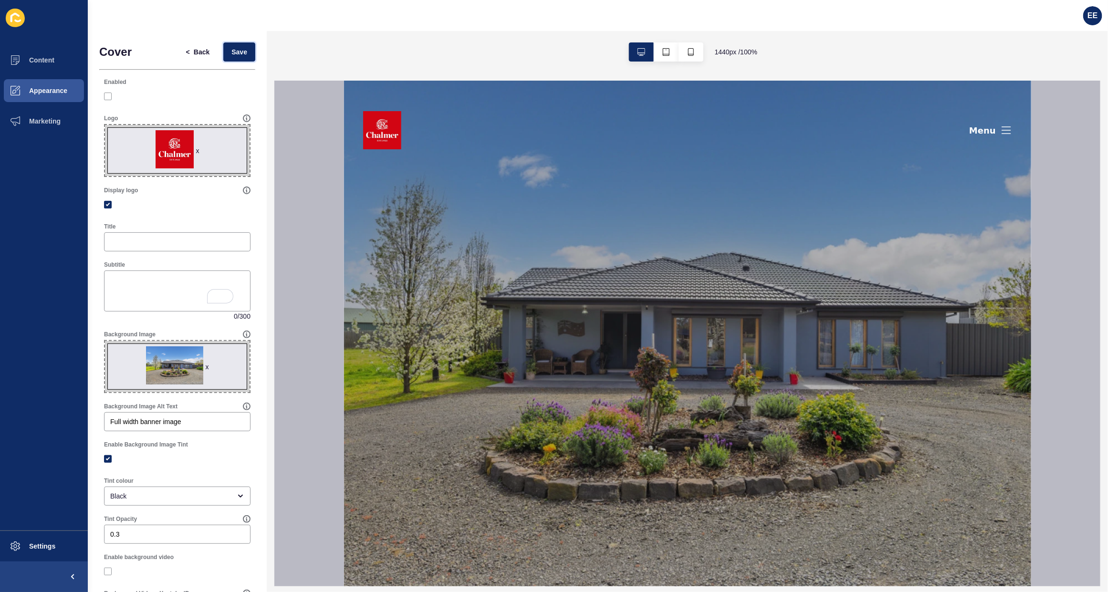
click at [231, 52] on span "Save" at bounding box center [239, 52] width 16 height 10
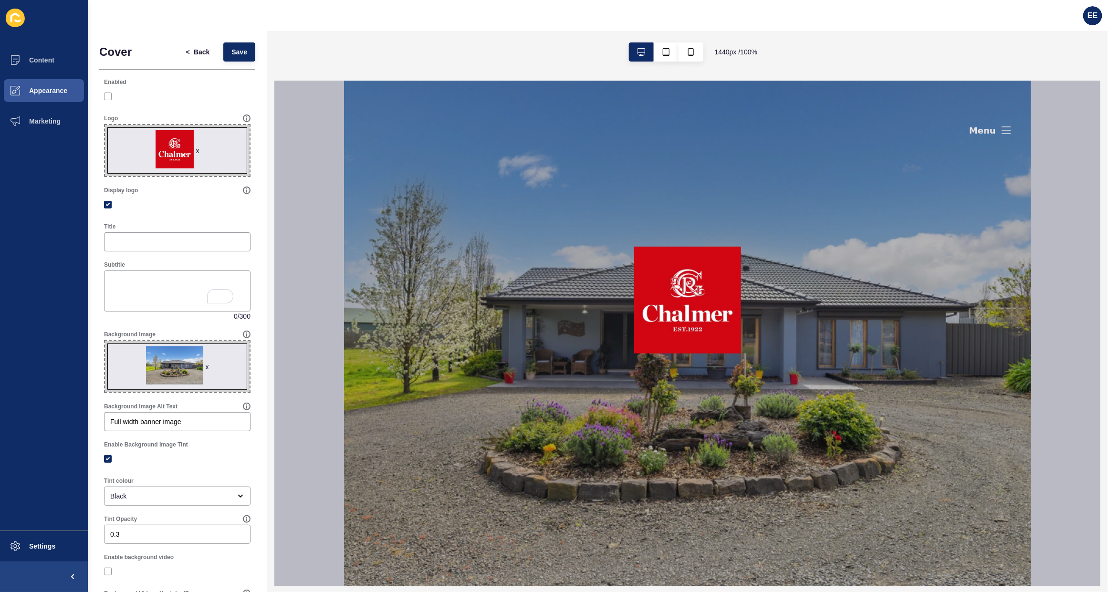
click at [1004, 126] on icon at bounding box center [1005, 129] width 11 height 11
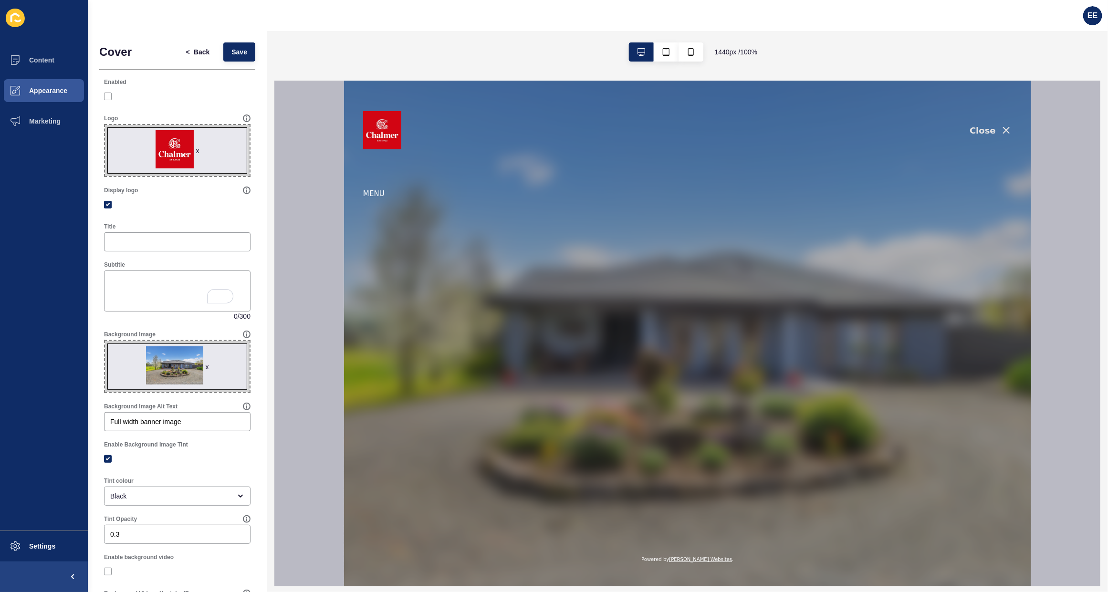
click at [1004, 127] on icon "button" at bounding box center [1005, 129] width 11 height 11
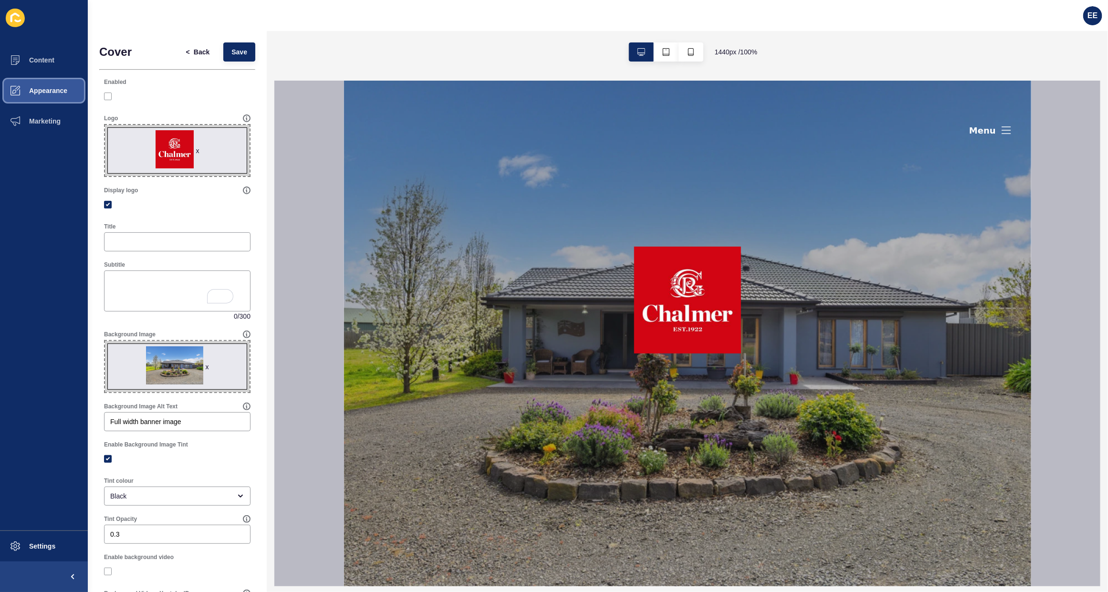
click at [55, 92] on span "Appearance" at bounding box center [33, 91] width 69 height 8
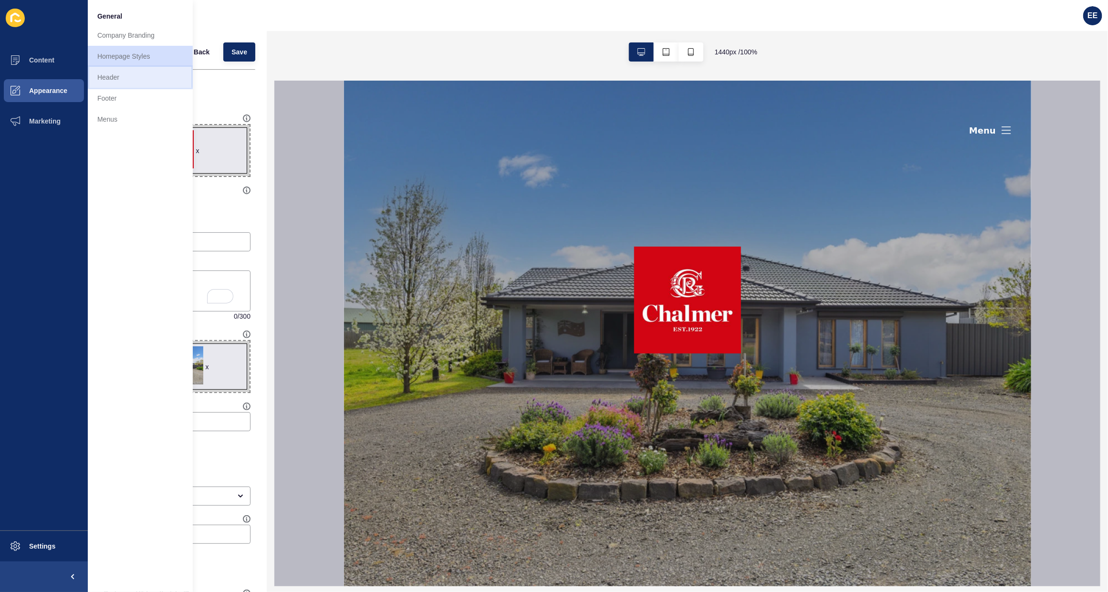
click at [117, 78] on link "Header" at bounding box center [140, 77] width 105 height 21
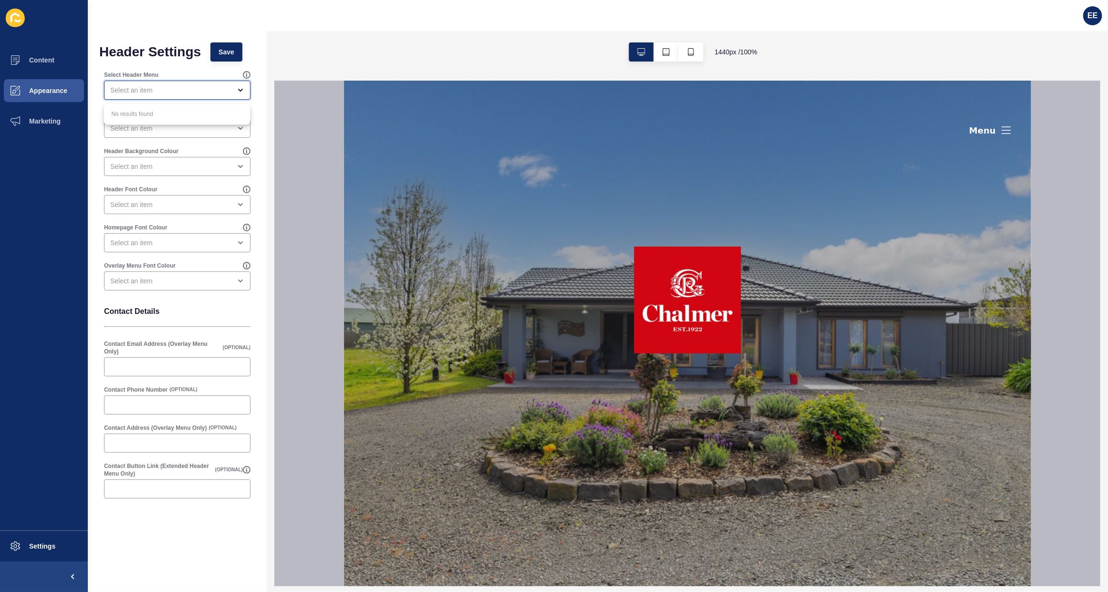
click at [194, 89] on div "close menu" at bounding box center [170, 90] width 121 height 10
click at [166, 63] on form "Header Settings Save Select Header Menu Main Menu Style Header Background Colou…" at bounding box center [177, 272] width 156 height 461
click at [170, 126] on div "open menu" at bounding box center [170, 129] width 121 height 10
click at [162, 168] on div "Extended header" at bounding box center [177, 173] width 147 height 21
type input "Extended header"
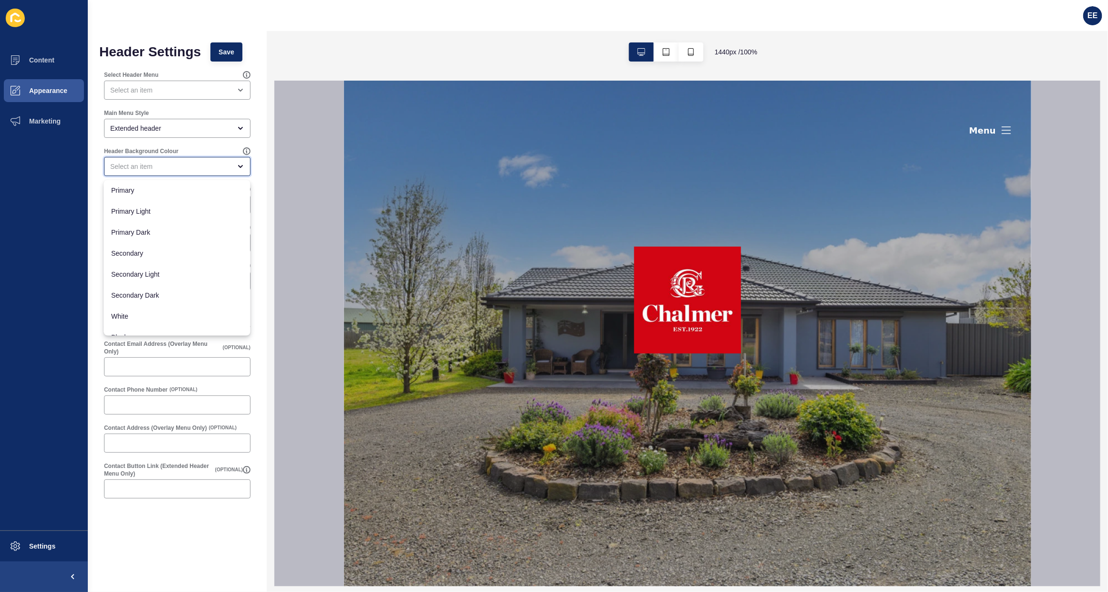
click at [191, 163] on div "close menu" at bounding box center [170, 167] width 121 height 10
click at [172, 195] on span "Primary" at bounding box center [177, 191] width 131 height 10
type input "Primary"
click at [208, 206] on div "open menu" at bounding box center [170, 205] width 121 height 10
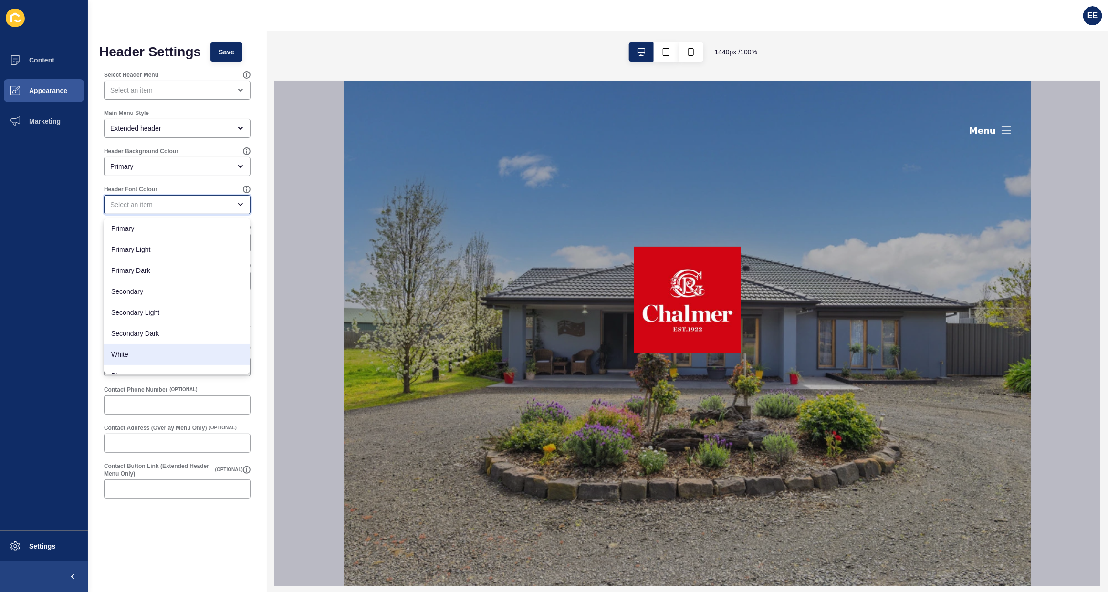
click at [166, 359] on span "White" at bounding box center [177, 355] width 131 height 10
type input "White"
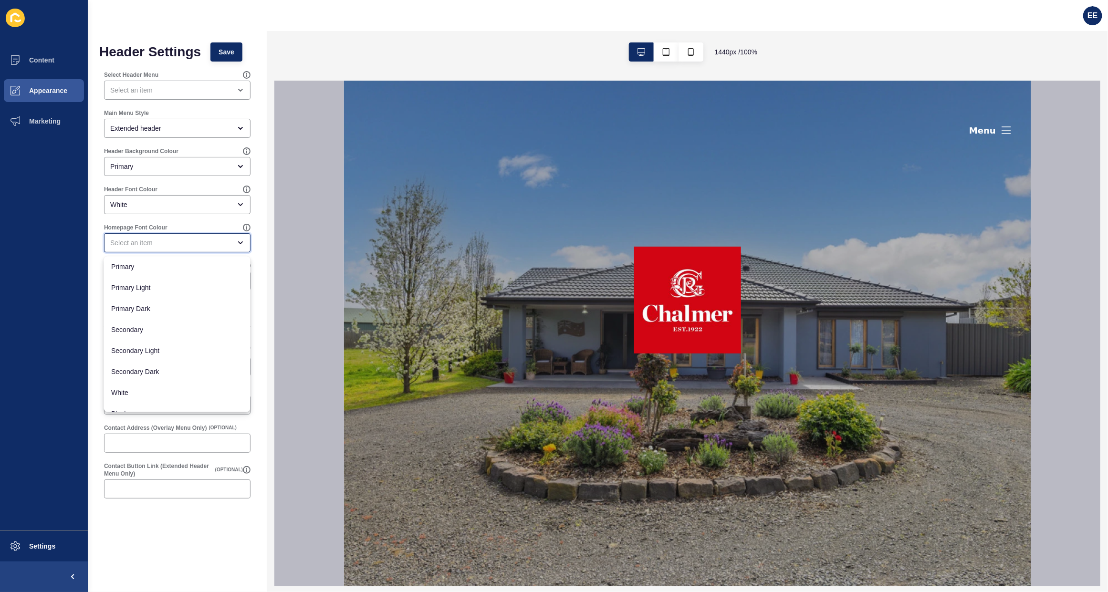
click at [213, 241] on div "close menu" at bounding box center [170, 243] width 121 height 10
drag, startPoint x: 161, startPoint y: 394, endPoint x: 212, endPoint y: 358, distance: 62.4
click at [165, 391] on span "White" at bounding box center [177, 393] width 131 height 10
type input "White"
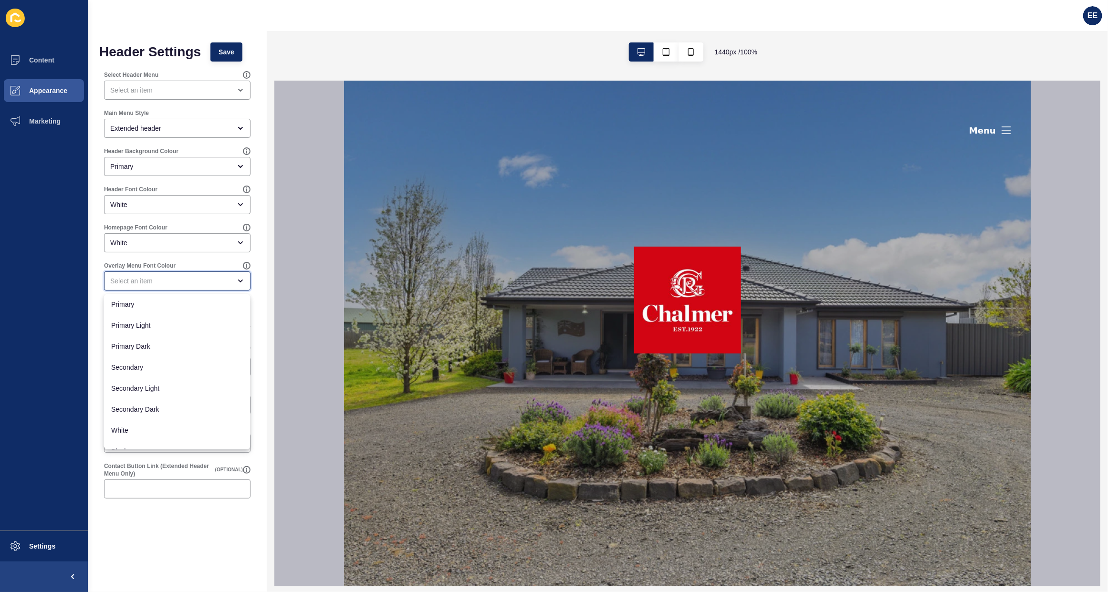
click at [219, 283] on div "close menu" at bounding box center [170, 281] width 121 height 10
drag, startPoint x: 159, startPoint y: 433, endPoint x: 223, endPoint y: 394, distance: 75.0
click at [160, 432] on span "White" at bounding box center [177, 431] width 131 height 10
type input "White"
click at [256, 324] on div "Header Settings Save Select Header Menu Main Menu Style Extended header Header …" at bounding box center [177, 297] width 179 height 532
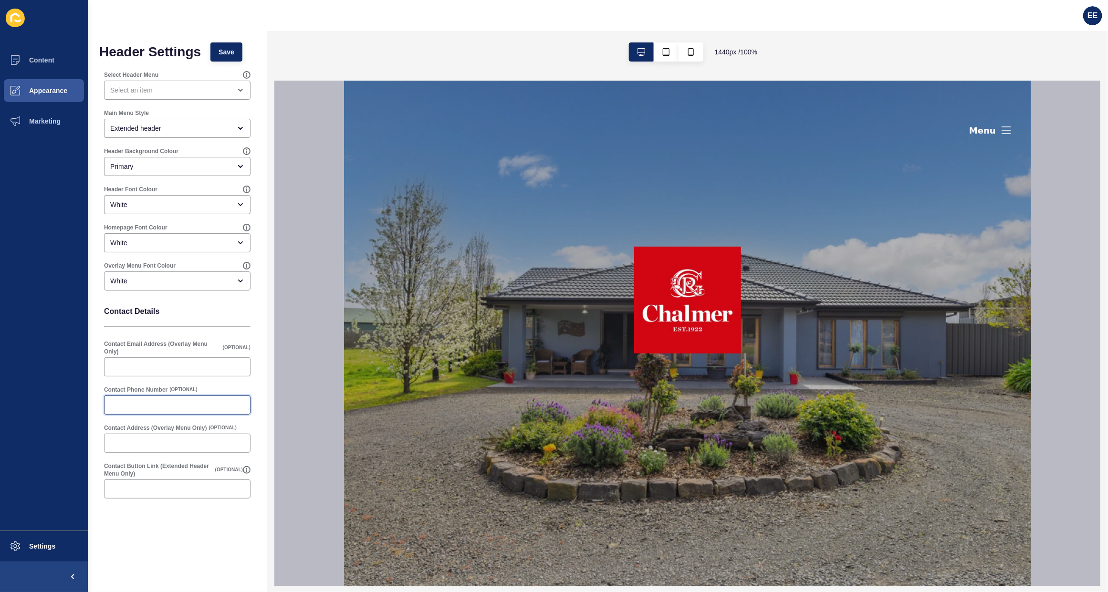
click at [142, 402] on input "Contact Phone Number" at bounding box center [177, 405] width 134 height 10
paste input "03 5144 4333"
type input "03 5144 4333"
click at [136, 440] on input "Contact Address (Overlay Menu Only)" at bounding box center [177, 444] width 134 height 10
paste input "67-71 Foster Street, Sale VIC 3850 03 5144 4333"
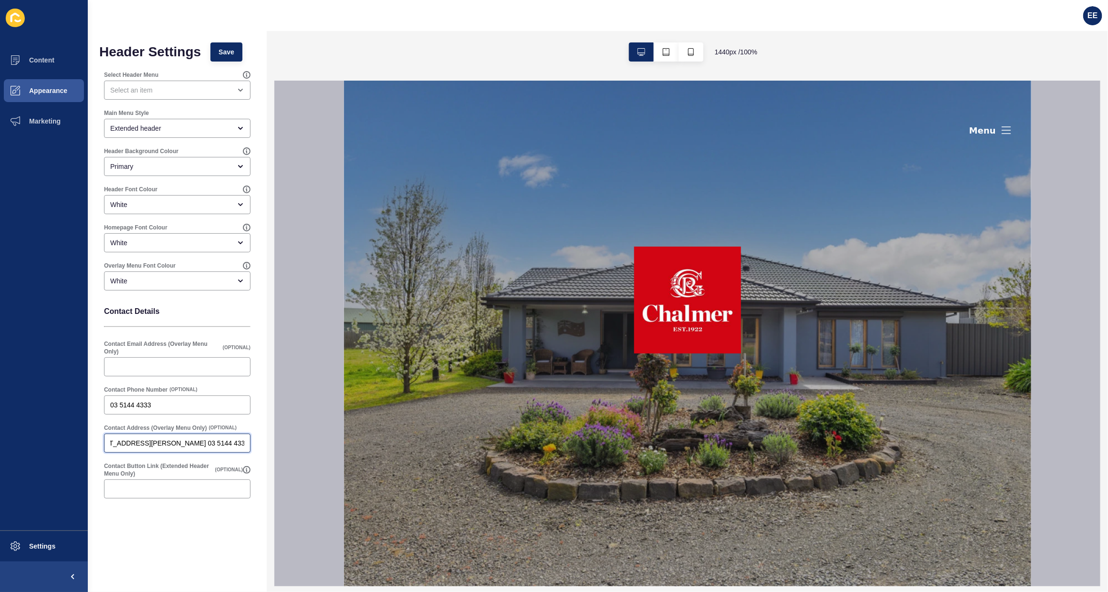
scroll to position [0, 26]
drag, startPoint x: 541, startPoint y: 523, endPoint x: 370, endPoint y: 458, distance: 182.6
type input "67-71 Foster Street, Sale VIC 3850"
click at [227, 52] on span "Save" at bounding box center [227, 52] width 16 height 10
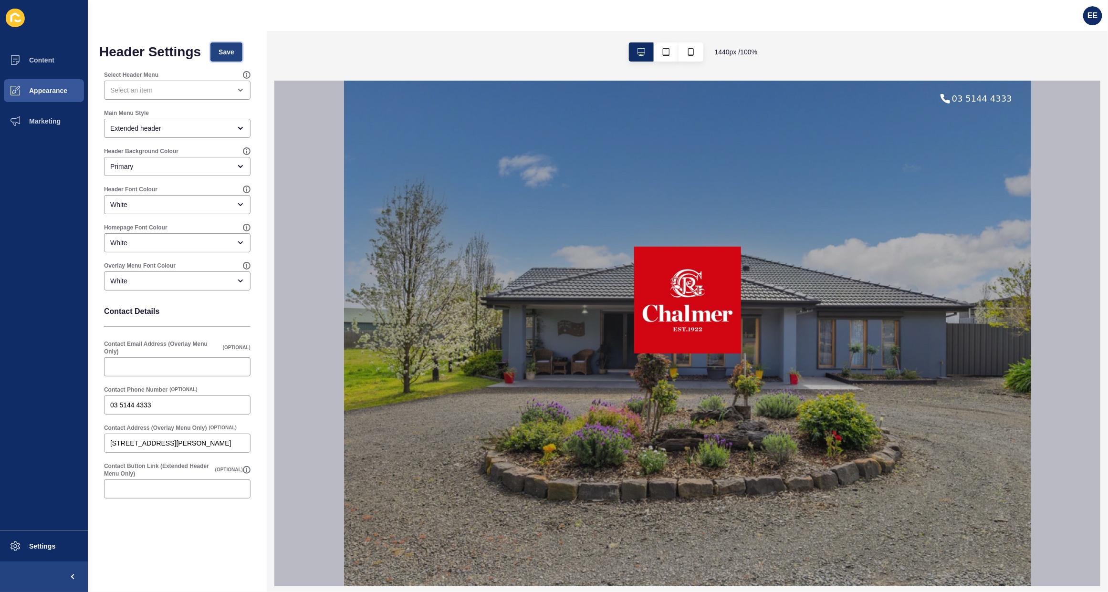
click at [231, 52] on span "Save" at bounding box center [227, 52] width 16 height 10
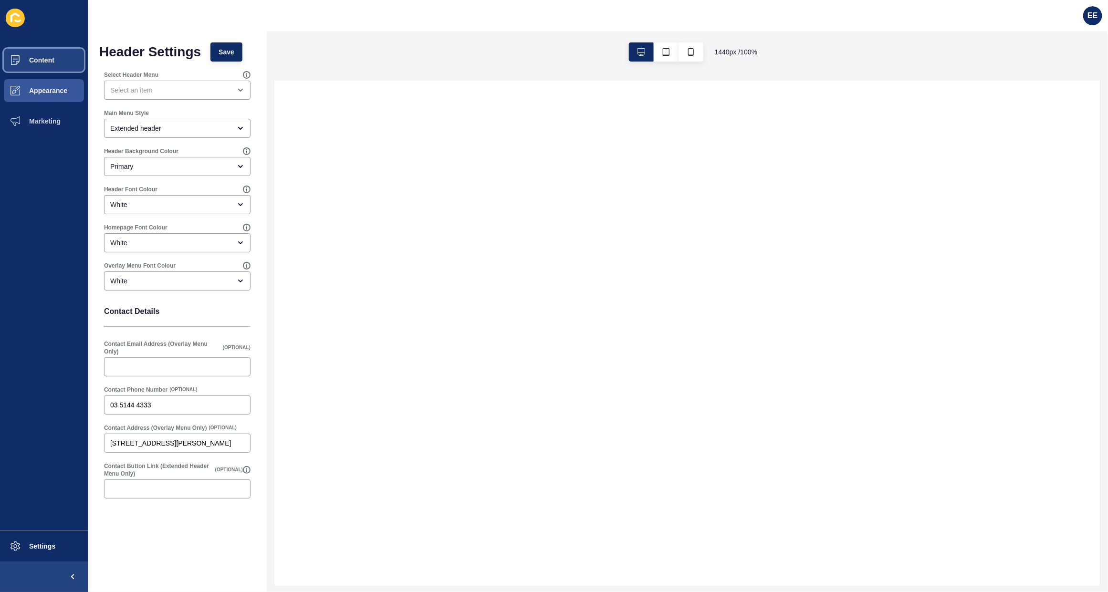
click at [22, 56] on span "Content" at bounding box center [27, 60] width 56 height 8
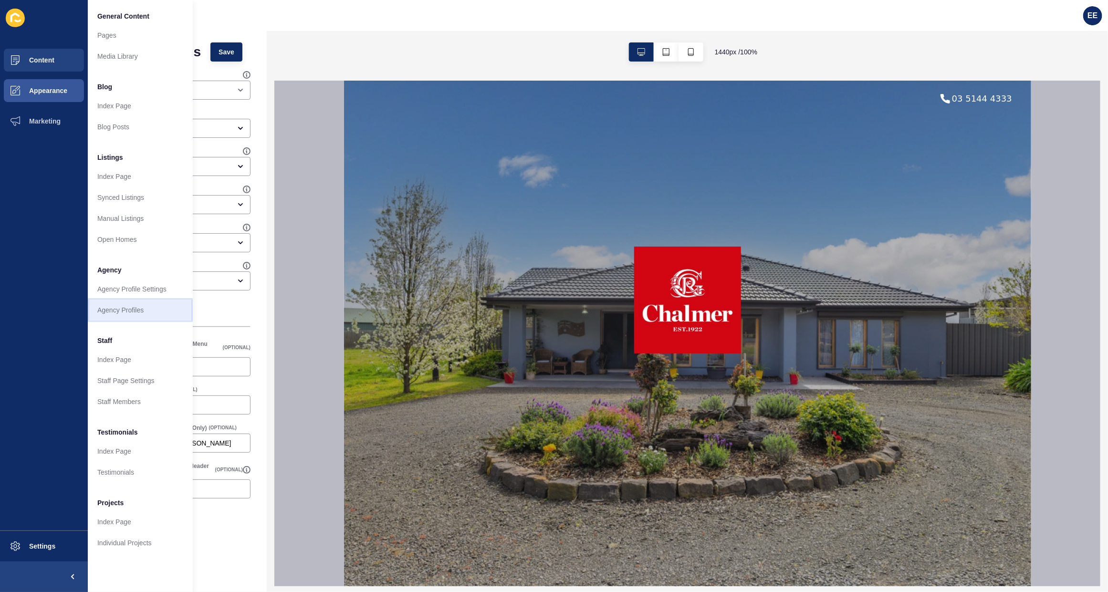
click at [96, 305] on link "Agency Profiles" at bounding box center [140, 310] width 105 height 21
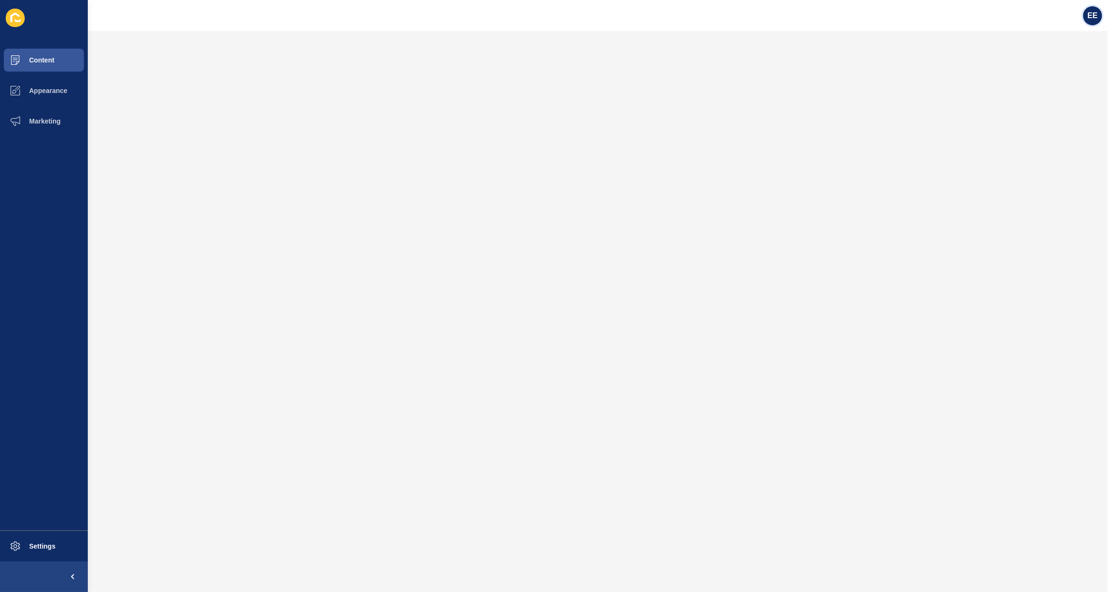
click at [1087, 11] on div "EE" at bounding box center [1092, 15] width 19 height 19
click at [1058, 77] on link "Logout" at bounding box center [1070, 79] width 70 height 21
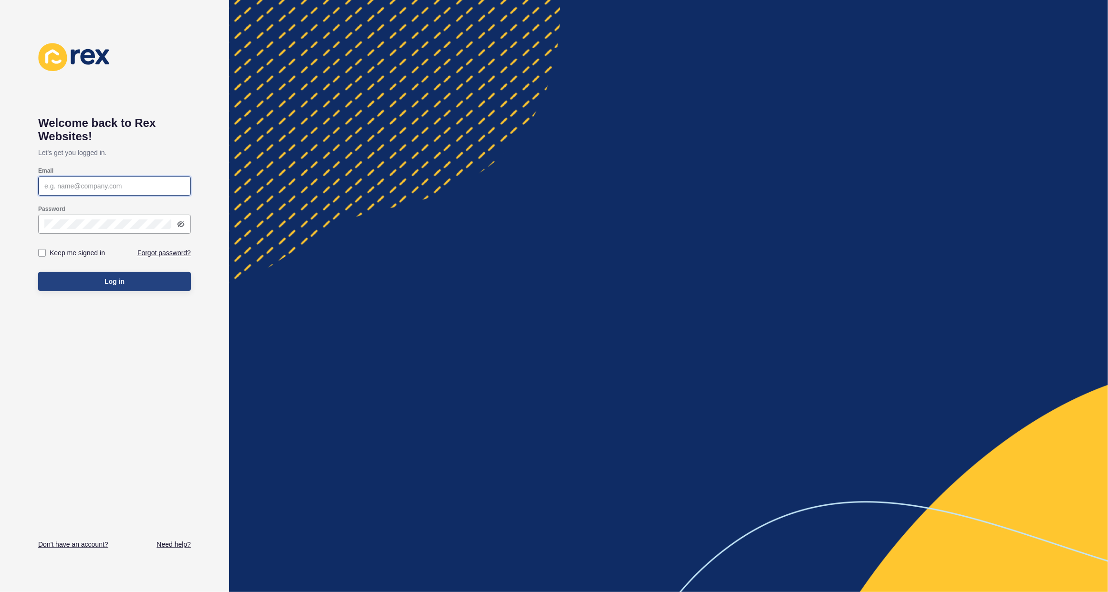
type input "elsie.estrera@rexsoftware.com.au"
click at [125, 285] on button "Log in" at bounding box center [114, 281] width 153 height 19
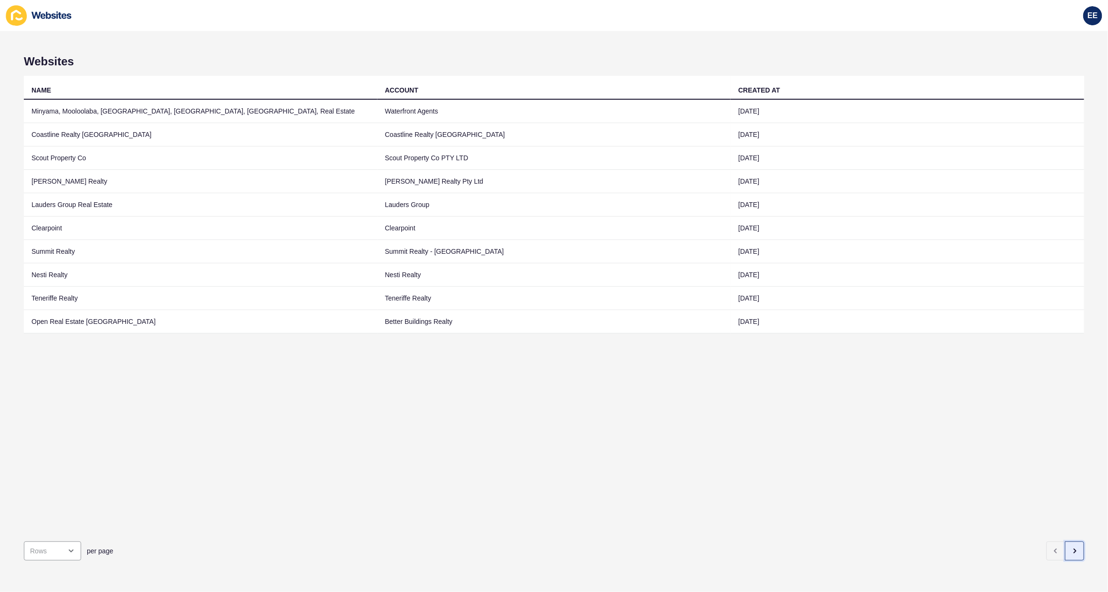
click at [1074, 549] on icon "button" at bounding box center [1075, 551] width 2 height 4
